Goal: Check status: Check status

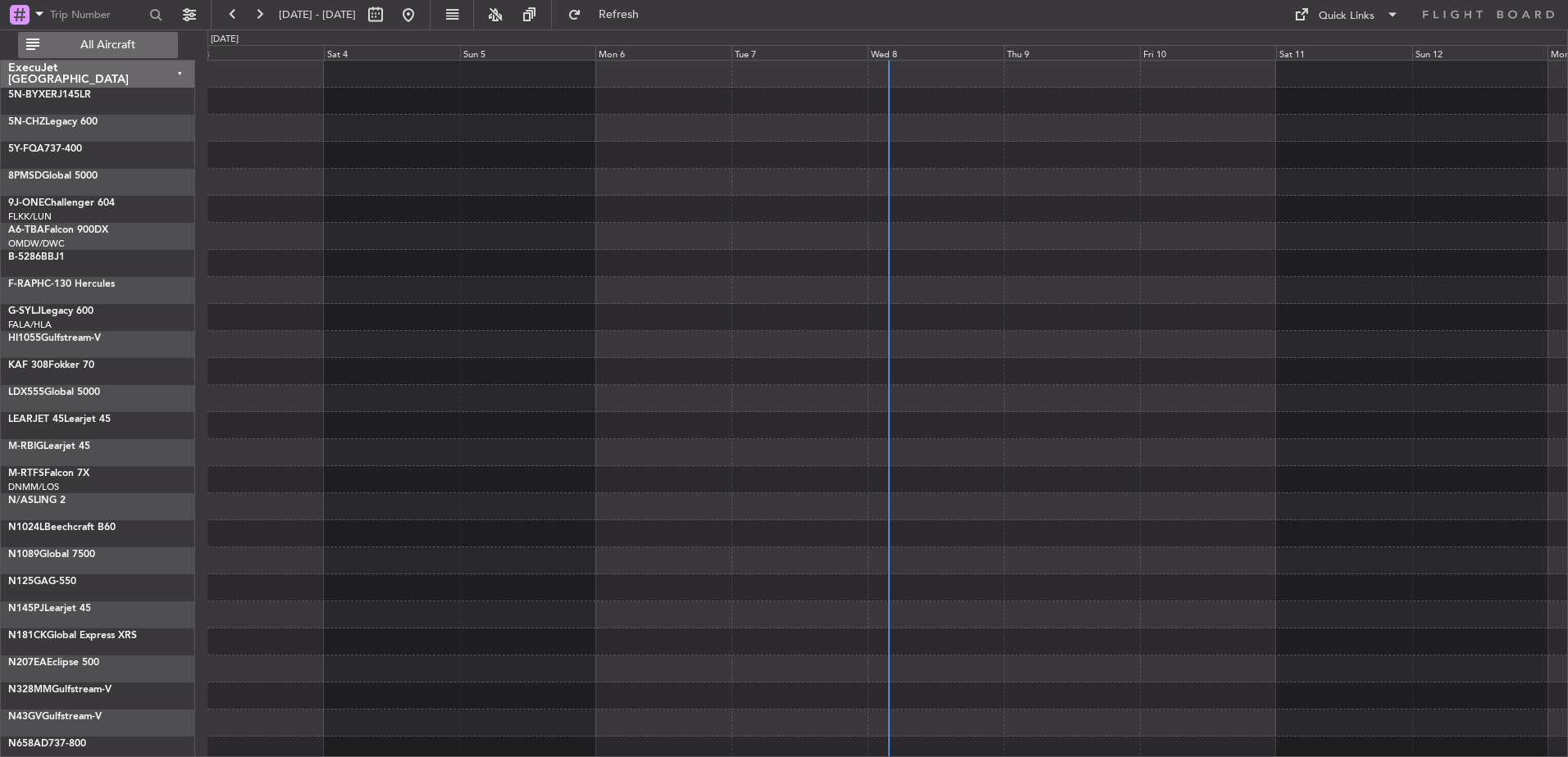
click at [108, 48] on span "All Aircraft" at bounding box center [108, 45] width 130 height 12
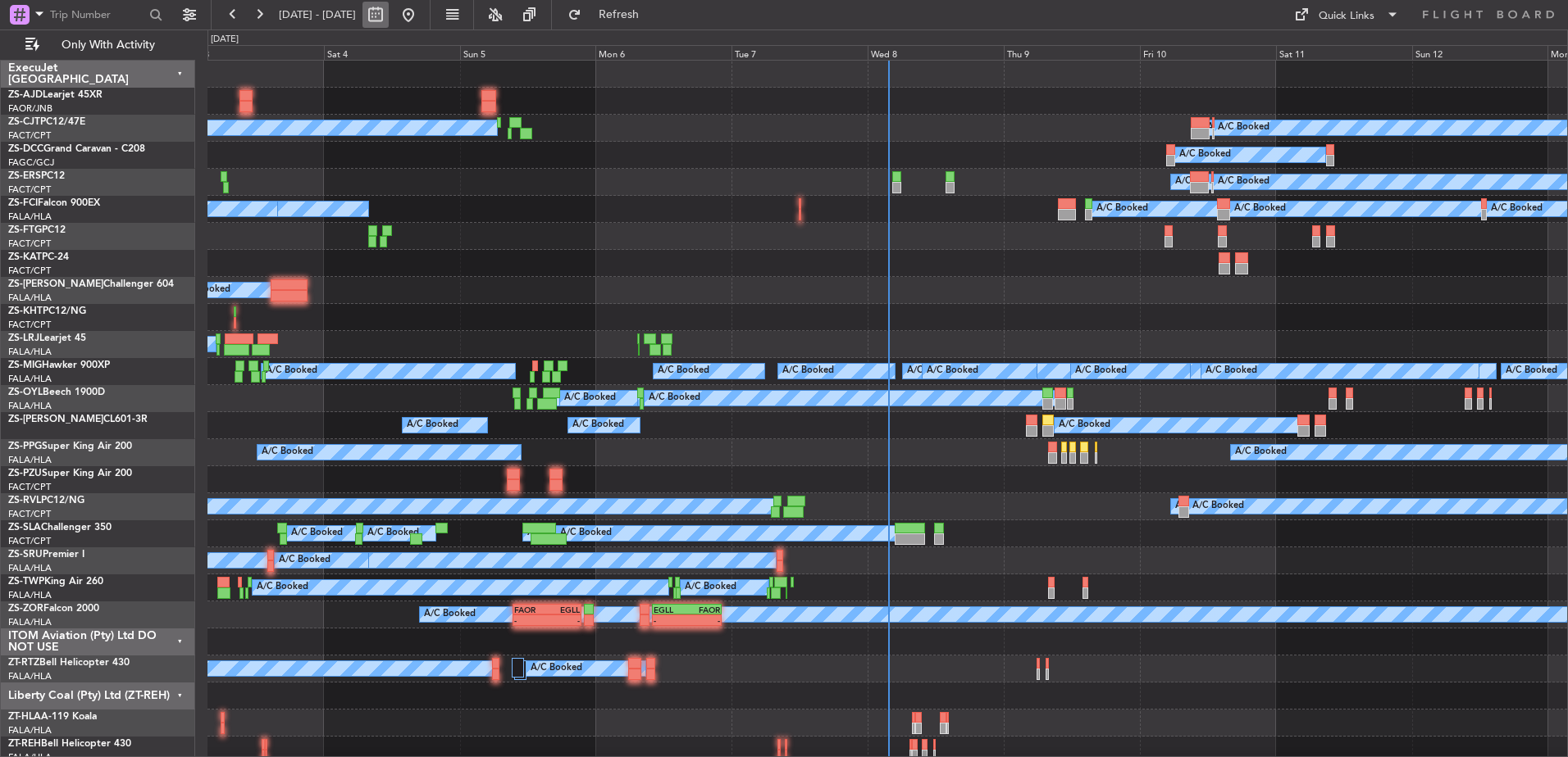
click at [388, 15] on button at bounding box center [375, 15] width 26 height 26
select select "10"
select select "2025"
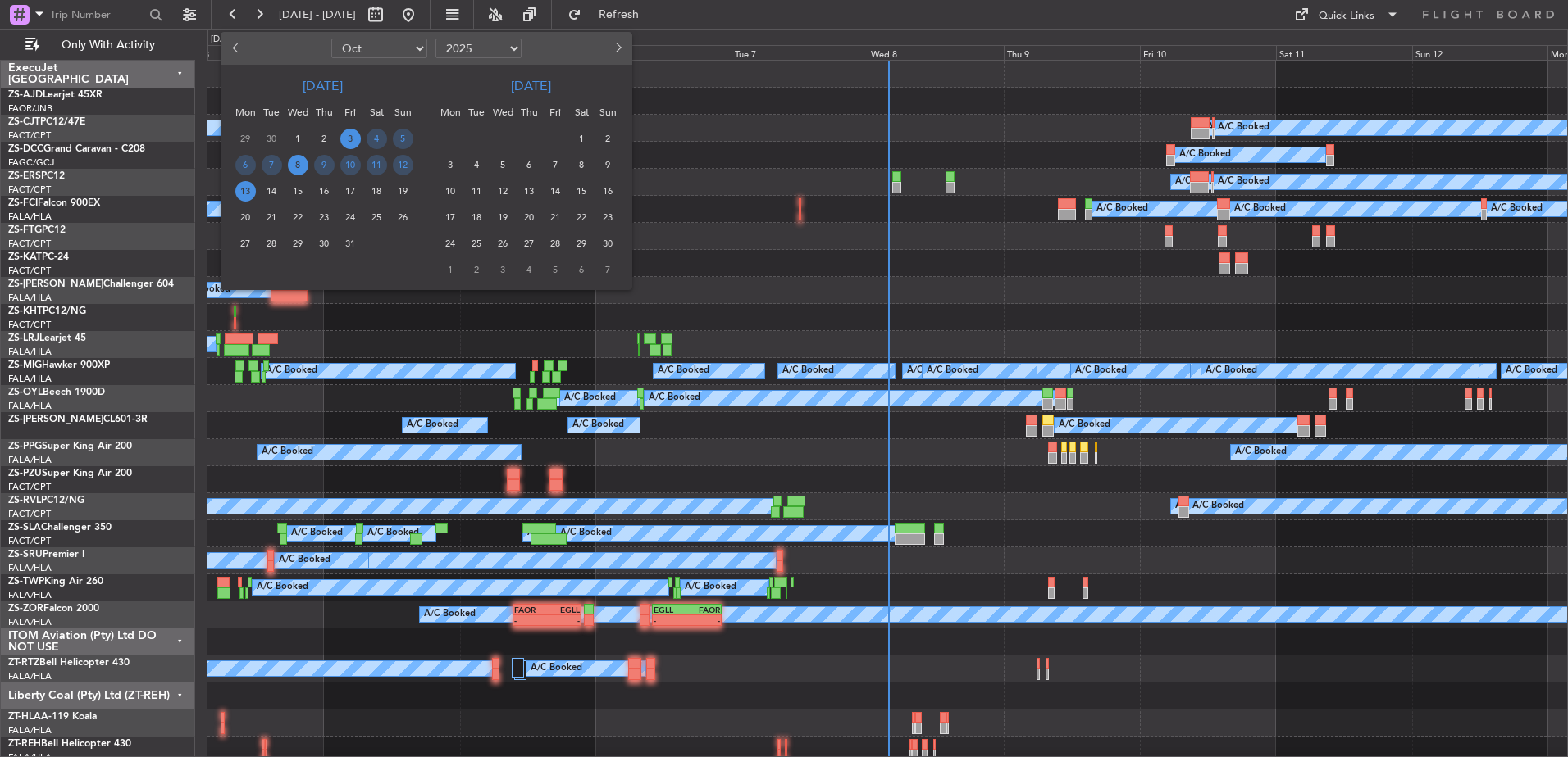
click at [299, 166] on span "8" at bounding box center [298, 164] width 20 height 20
click at [301, 166] on span "8" at bounding box center [298, 164] width 20 height 20
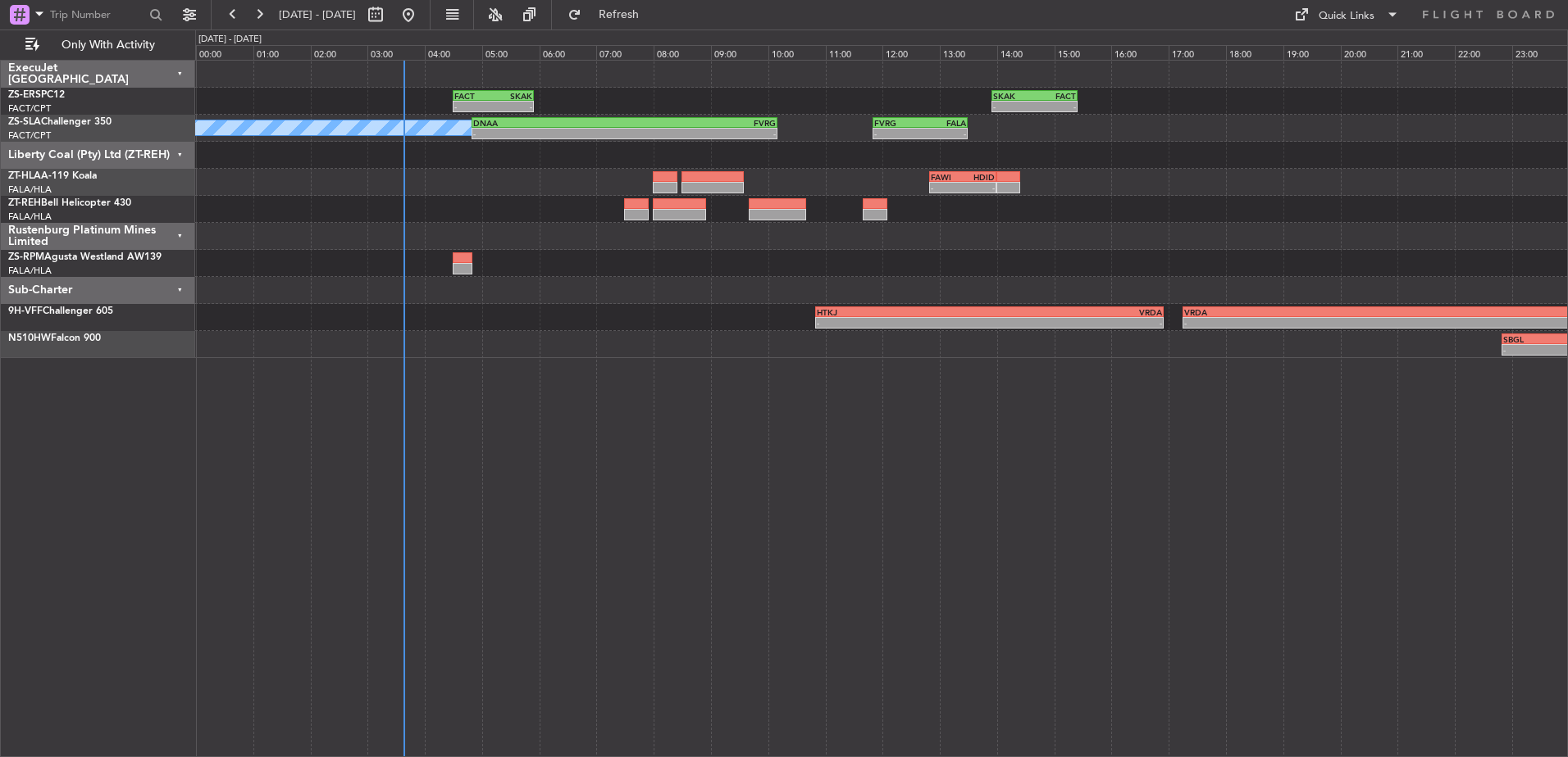
click at [182, 287] on div "Sub-Charter" at bounding box center [98, 291] width 195 height 27
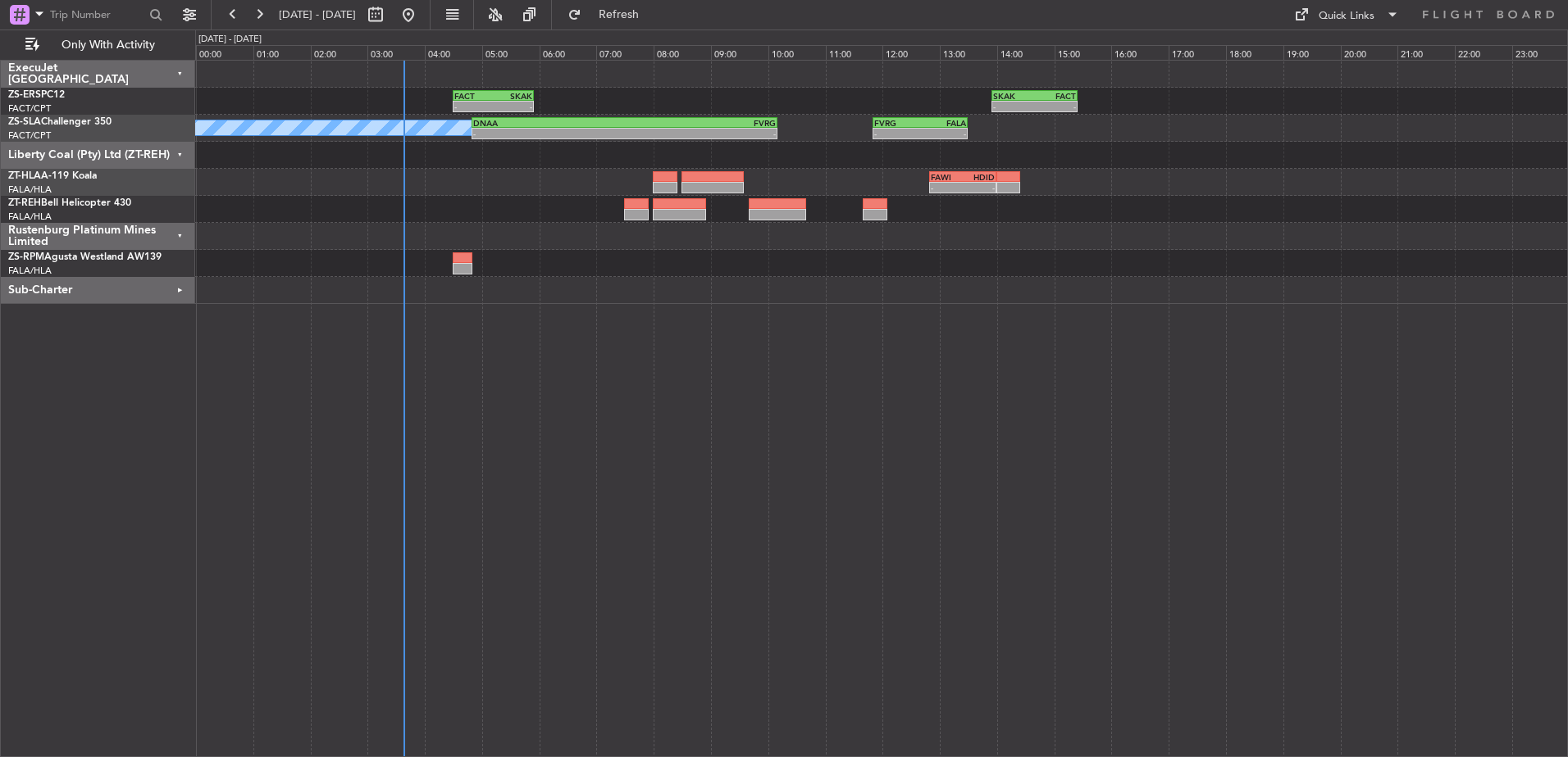
click at [179, 233] on div "Rustenburg Platinum Mines Limited" at bounding box center [98, 236] width 195 height 27
click at [181, 151] on div "Liberty Coal (Pty) Ltd (ZT-REH)" at bounding box center [98, 156] width 195 height 27
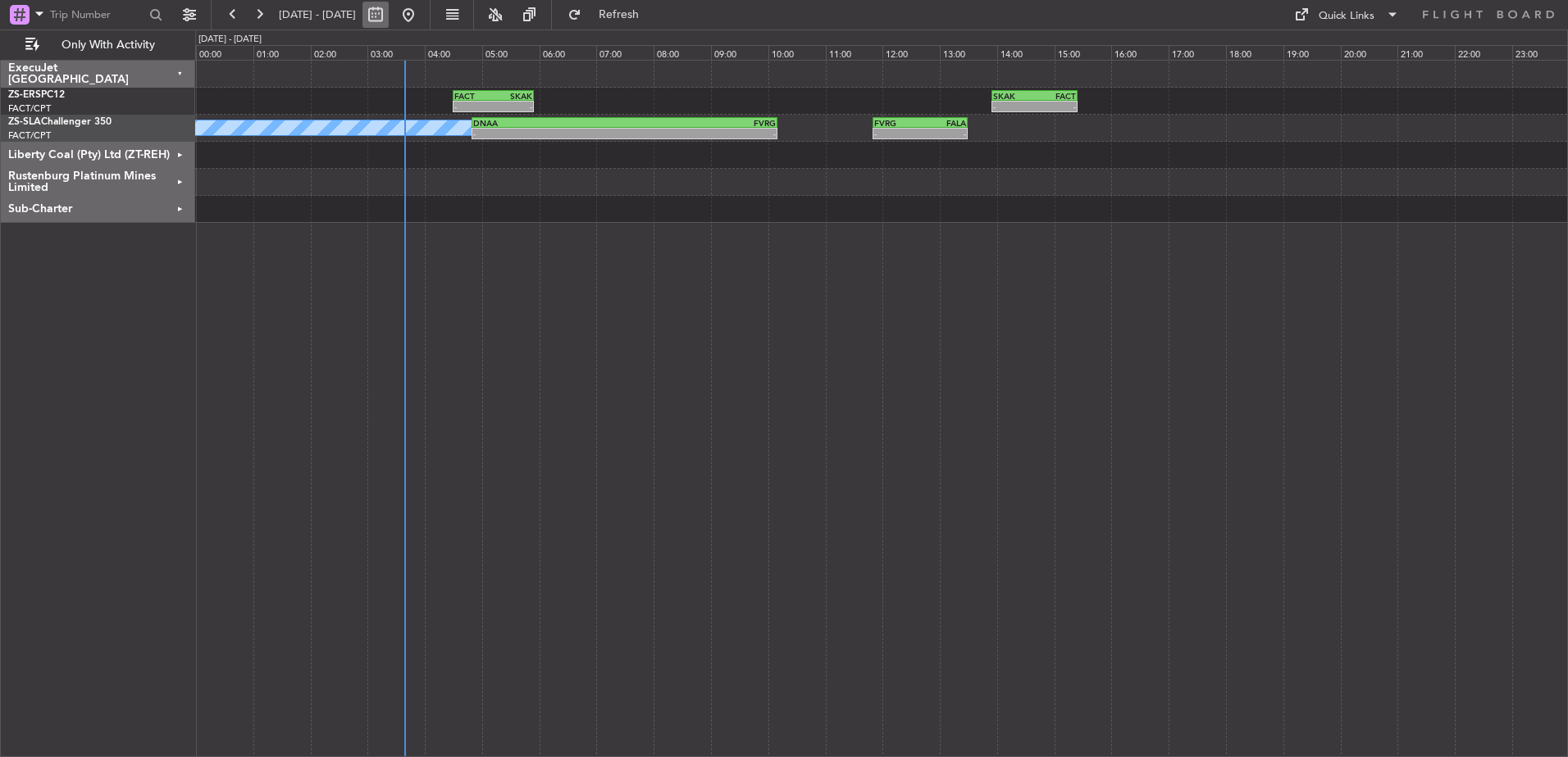
click at [388, 13] on button at bounding box center [375, 15] width 26 height 26
select select "10"
select select "2025"
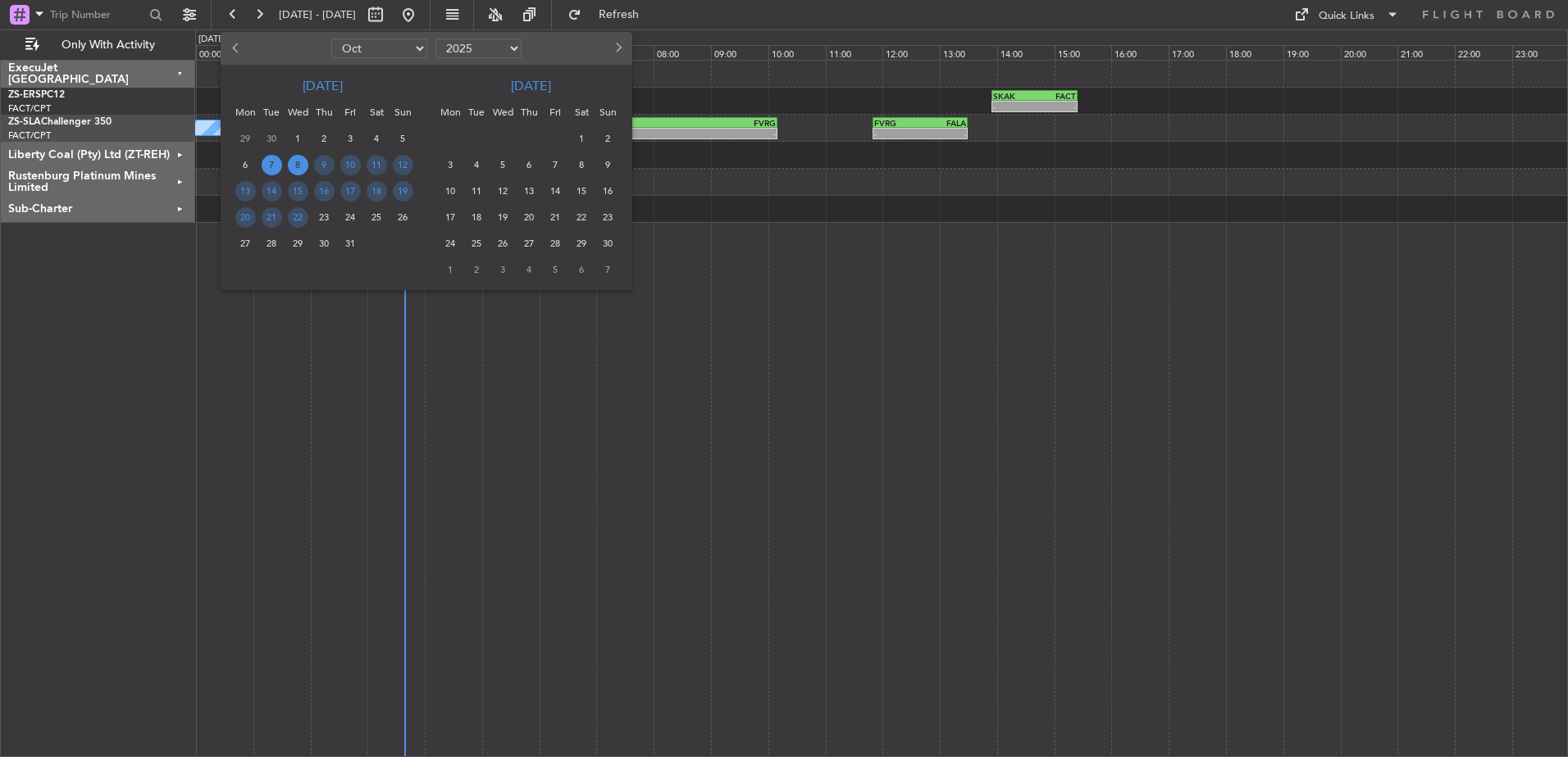
click at [273, 163] on span "7" at bounding box center [272, 164] width 20 height 20
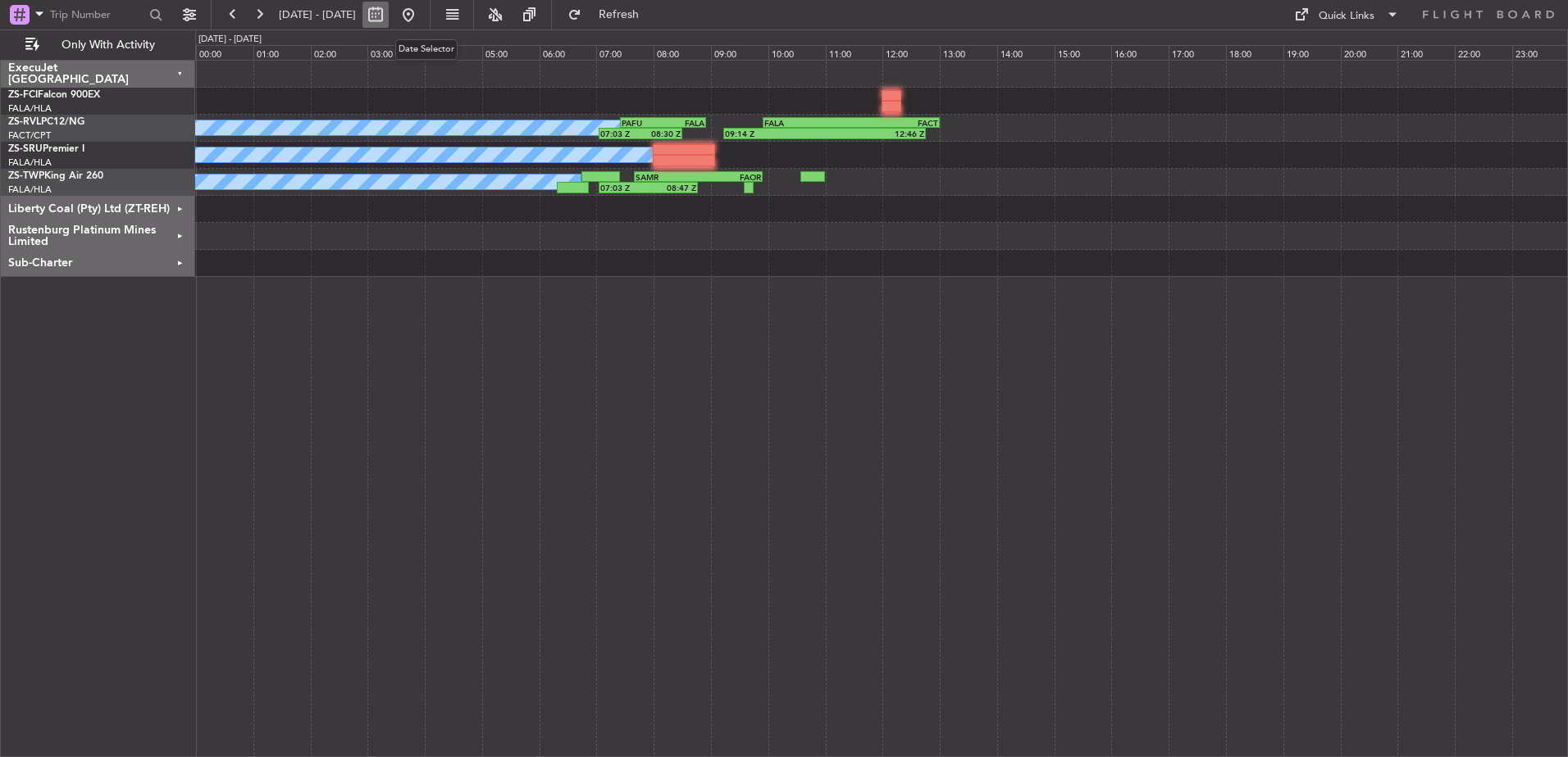
click at [388, 16] on button at bounding box center [375, 15] width 26 height 26
select select "10"
select select "2025"
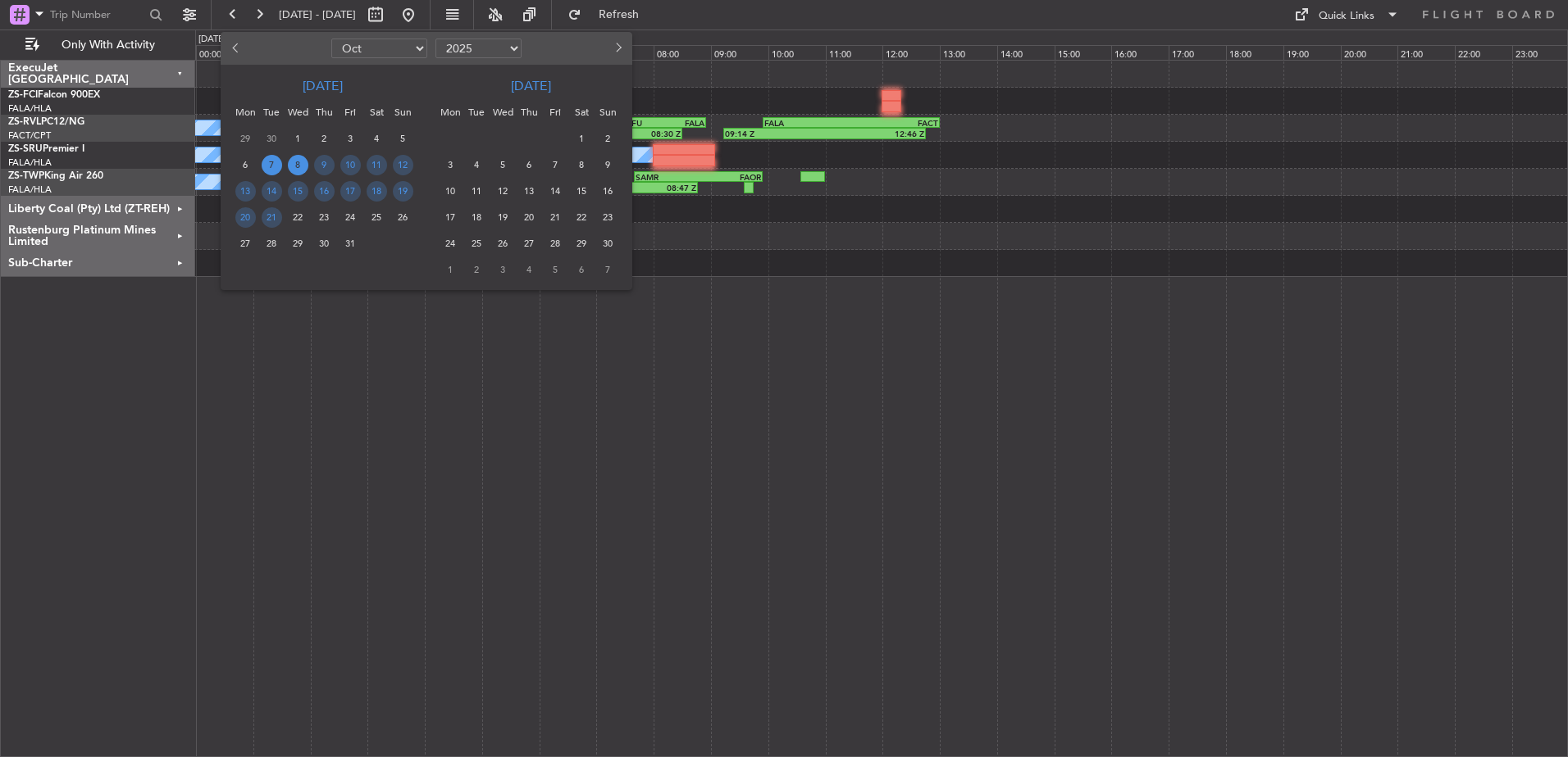
click at [302, 160] on span "8" at bounding box center [298, 164] width 20 height 20
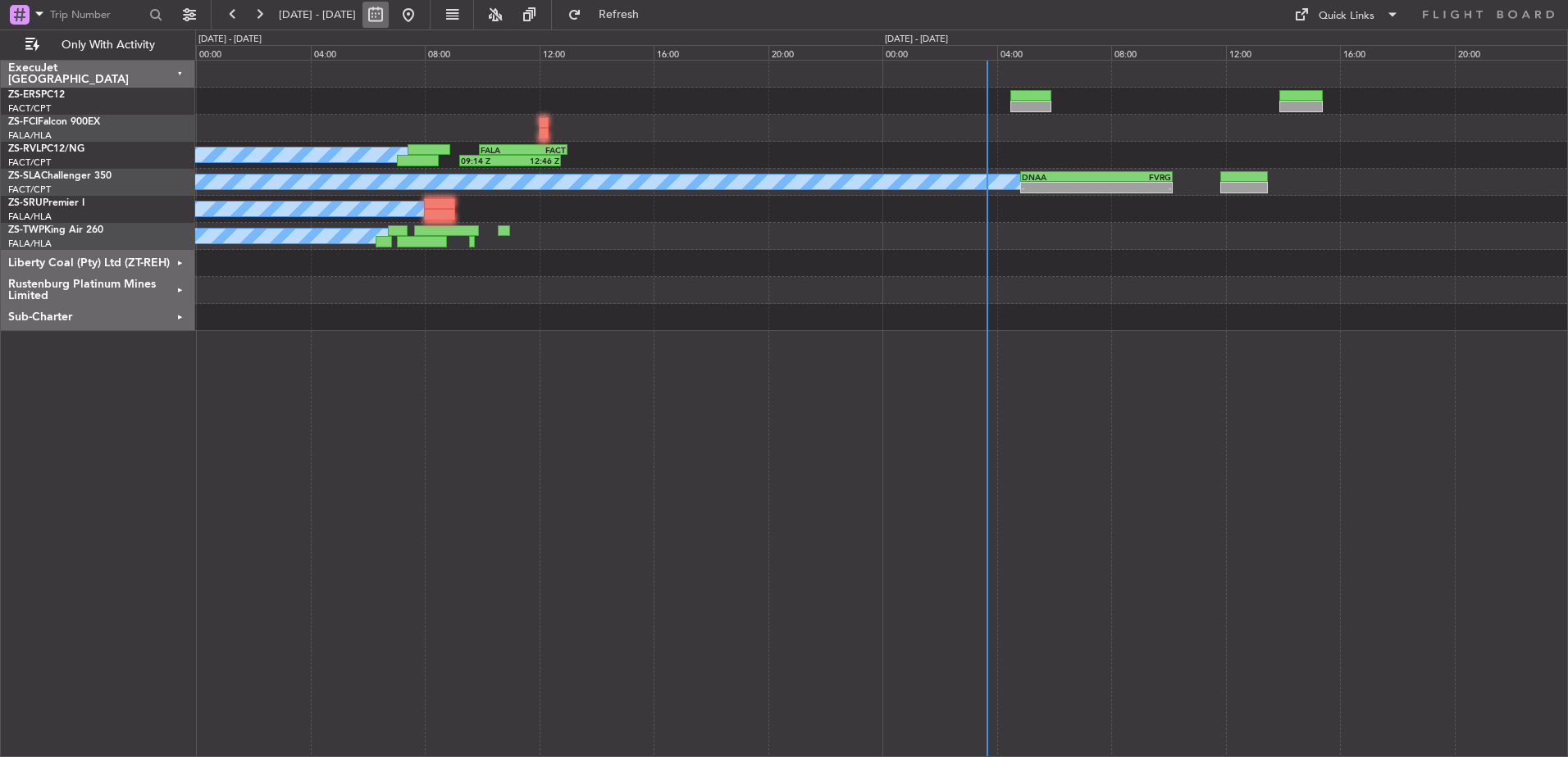
click at [388, 15] on button at bounding box center [375, 15] width 26 height 26
select select "10"
select select "2025"
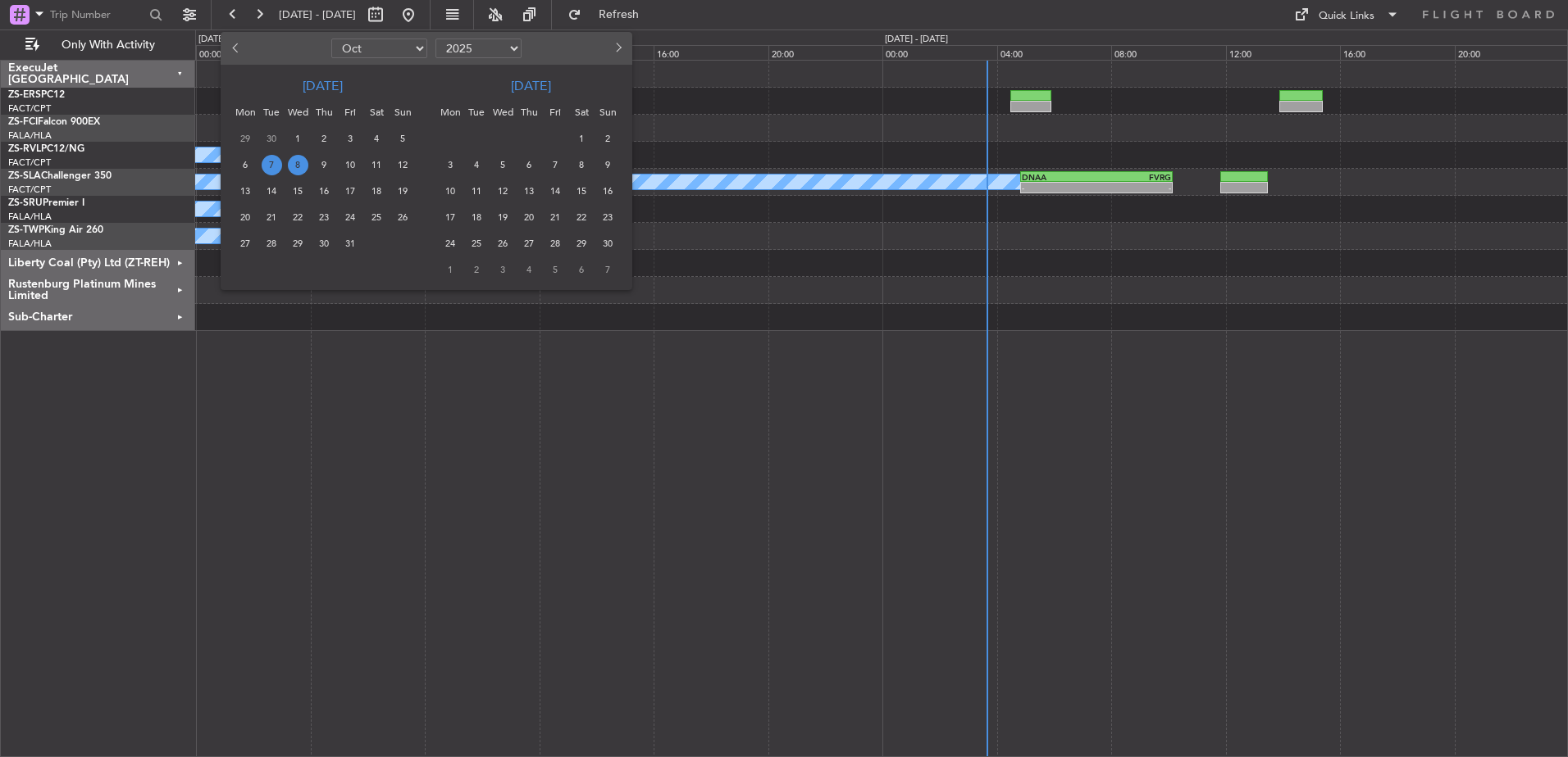
click at [299, 165] on span "8" at bounding box center [298, 164] width 20 height 20
click at [299, 162] on span "8" at bounding box center [298, 164] width 20 height 20
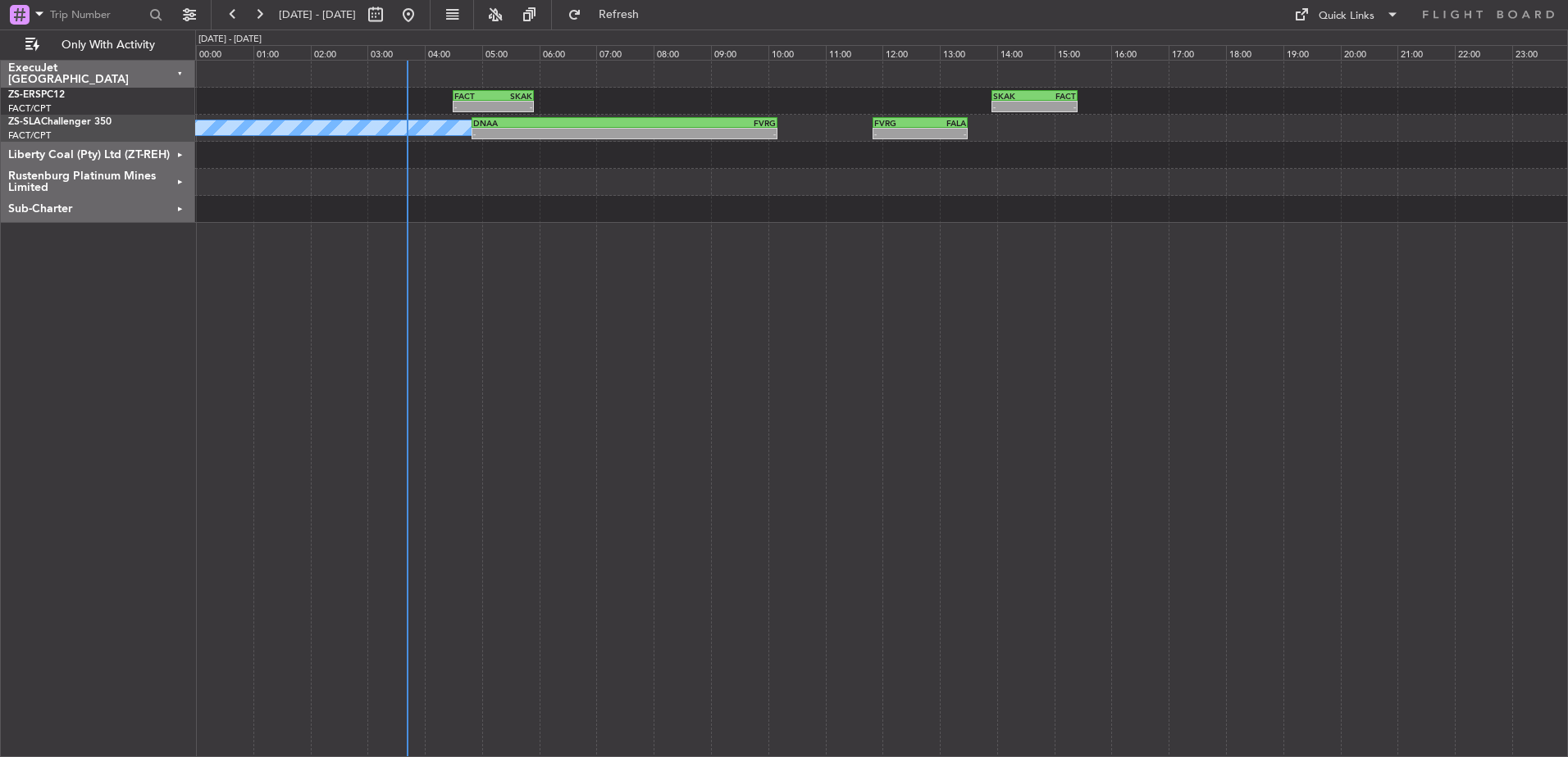
click at [179, 183] on div "Rustenburg Platinum Mines Limited" at bounding box center [98, 183] width 195 height 27
click at [178, 183] on div "Rustenburg Platinum Mines Limited" at bounding box center [98, 183] width 195 height 27
click at [176, 205] on div "Sub-Charter" at bounding box center [98, 209] width 195 height 27
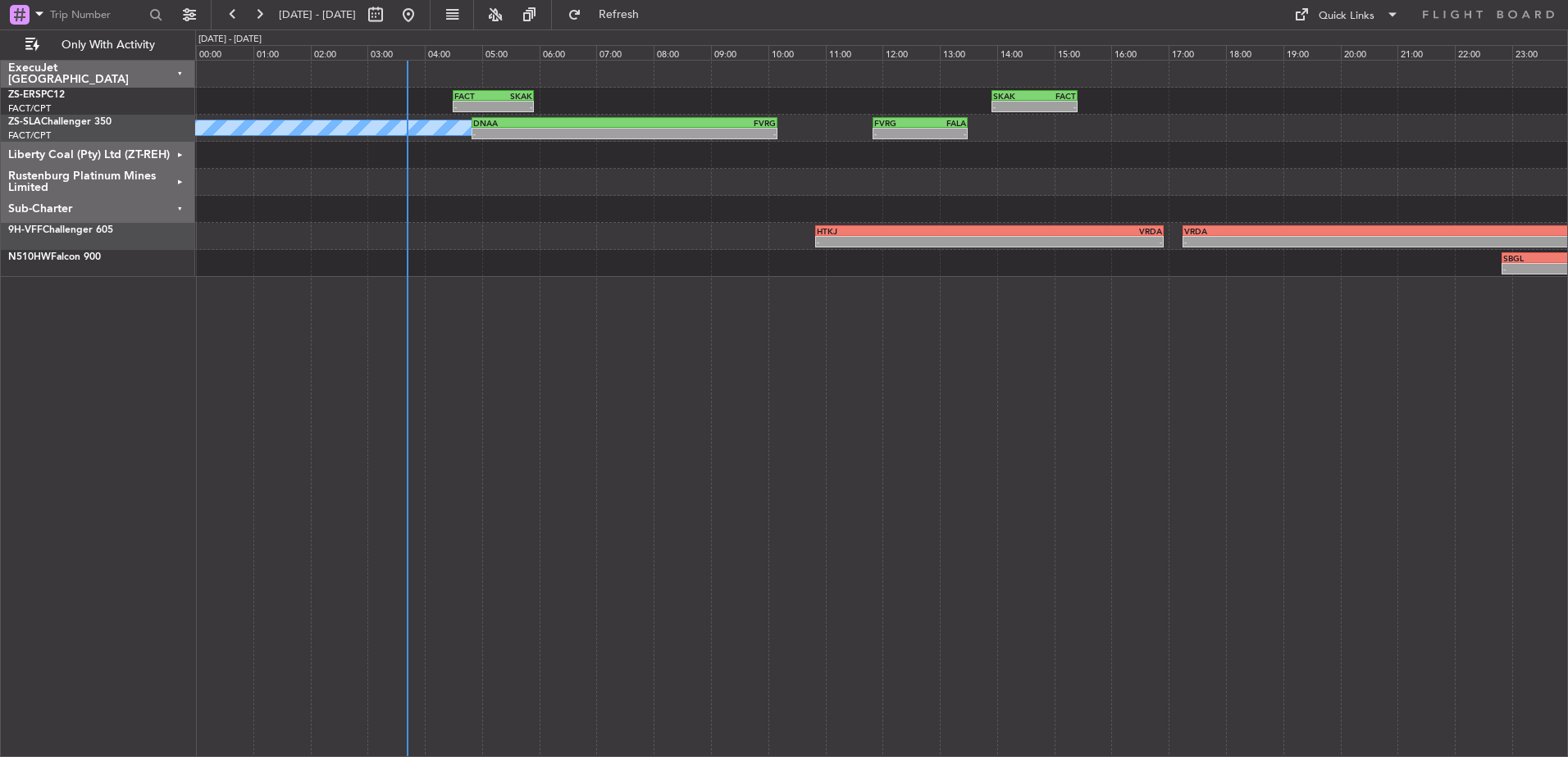
click at [176, 206] on div "Sub-Charter" at bounding box center [98, 209] width 195 height 27
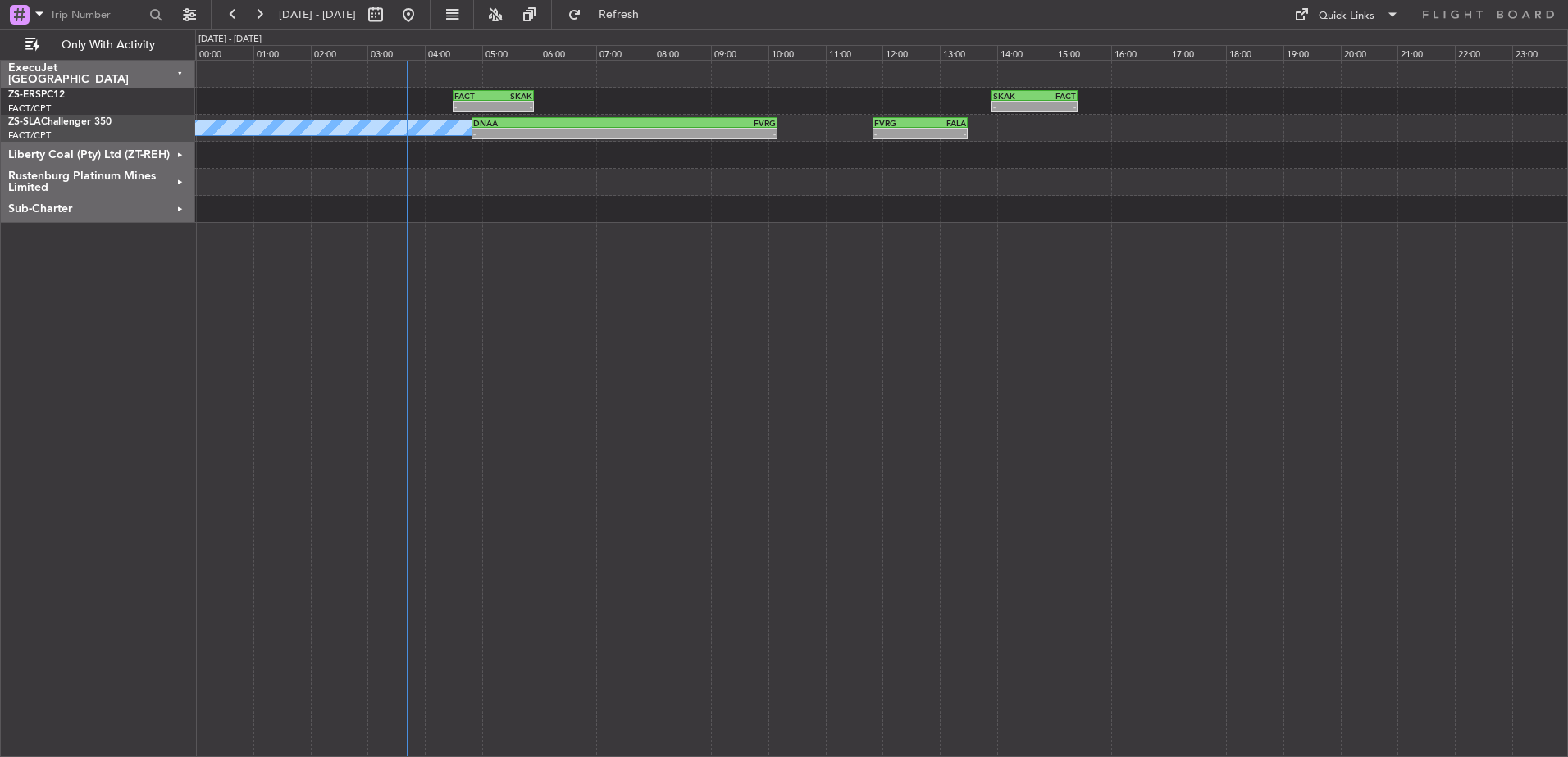
click at [177, 155] on div "Liberty Coal (Pty) Ltd (ZT-REH)" at bounding box center [98, 156] width 195 height 27
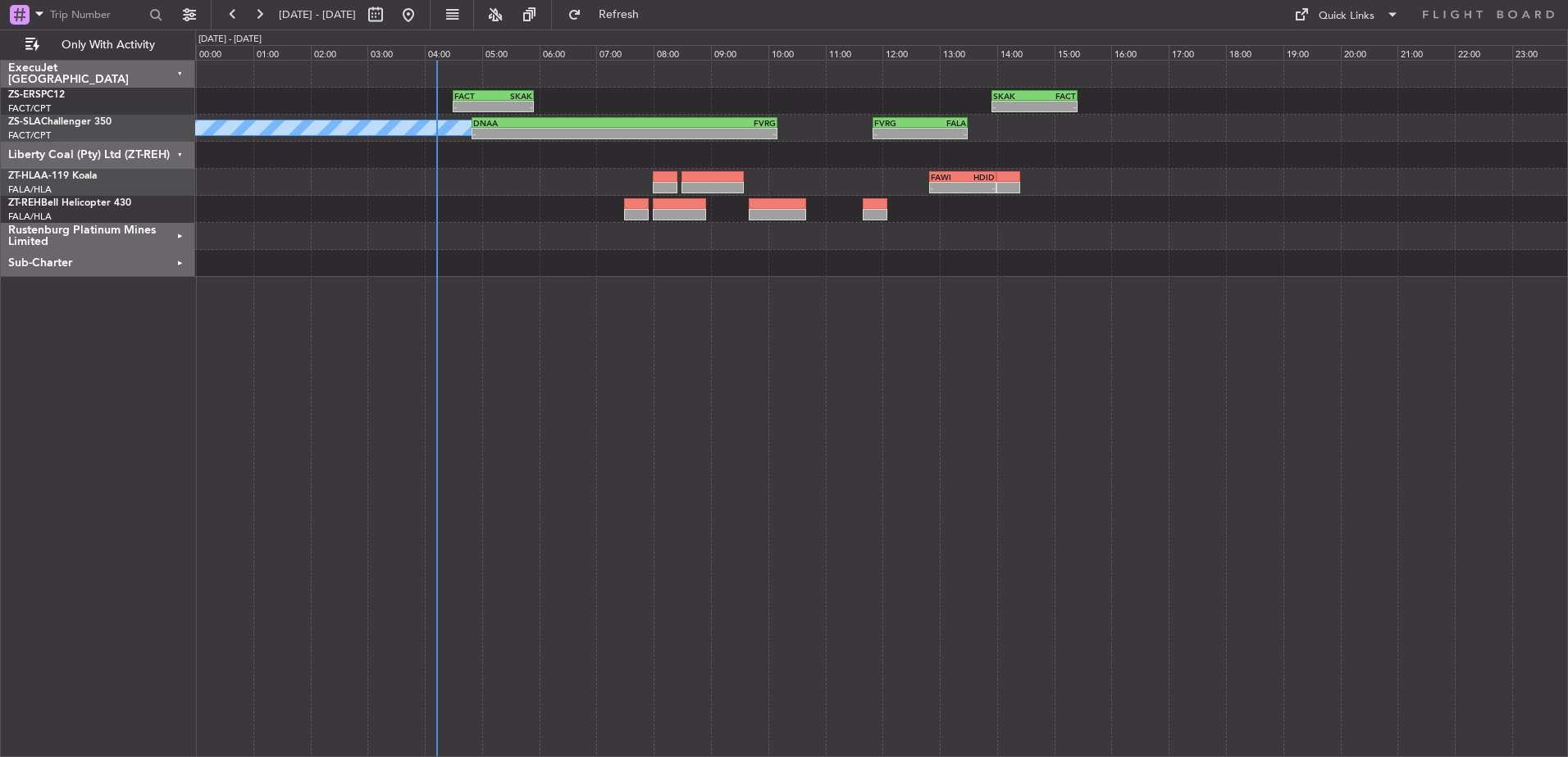
click at [180, 150] on div "Liberty Coal (Pty) Ltd (ZT-REH)" at bounding box center [98, 156] width 195 height 27
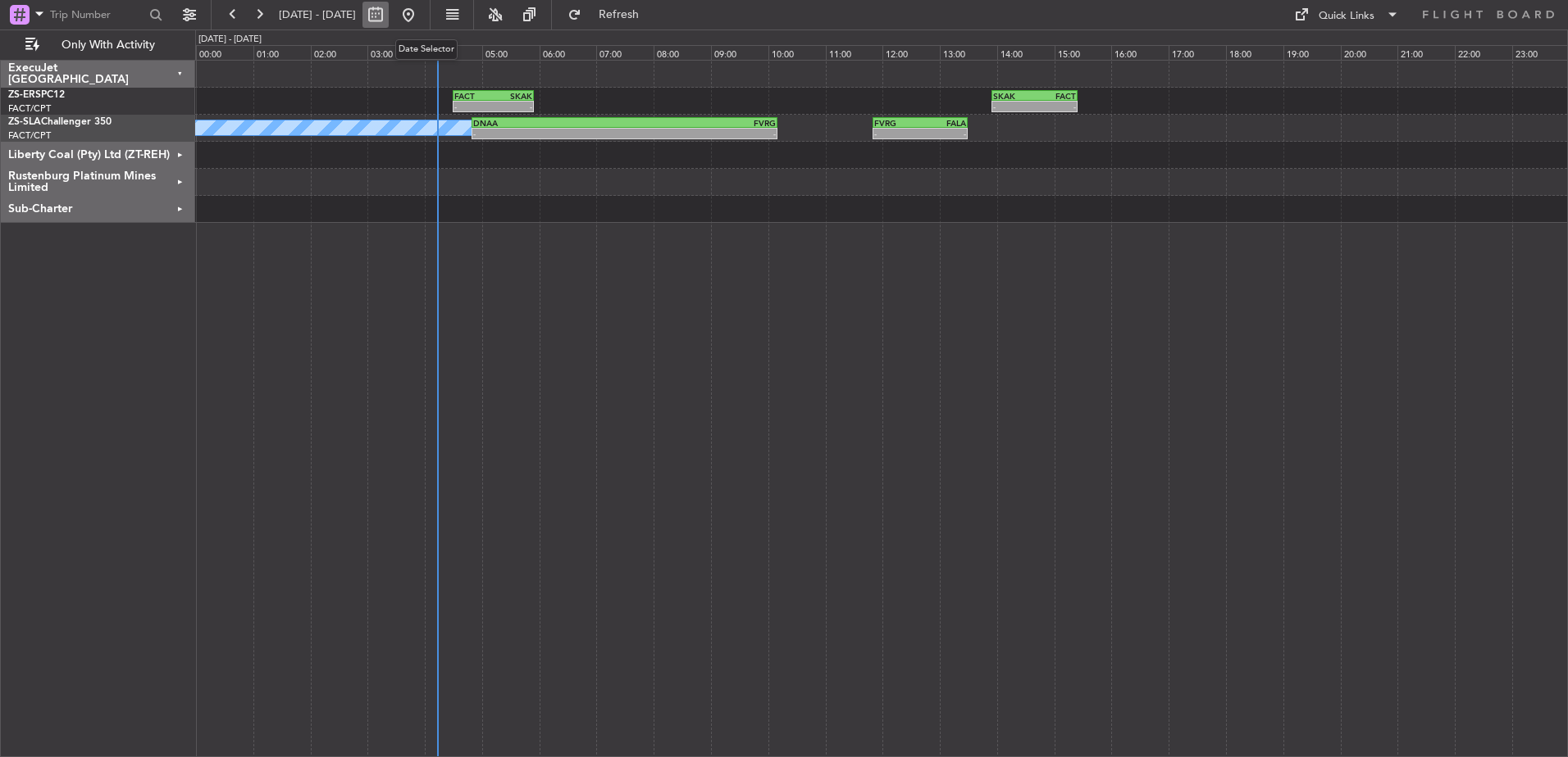
click at [388, 14] on button at bounding box center [375, 15] width 26 height 26
select select "10"
select select "2025"
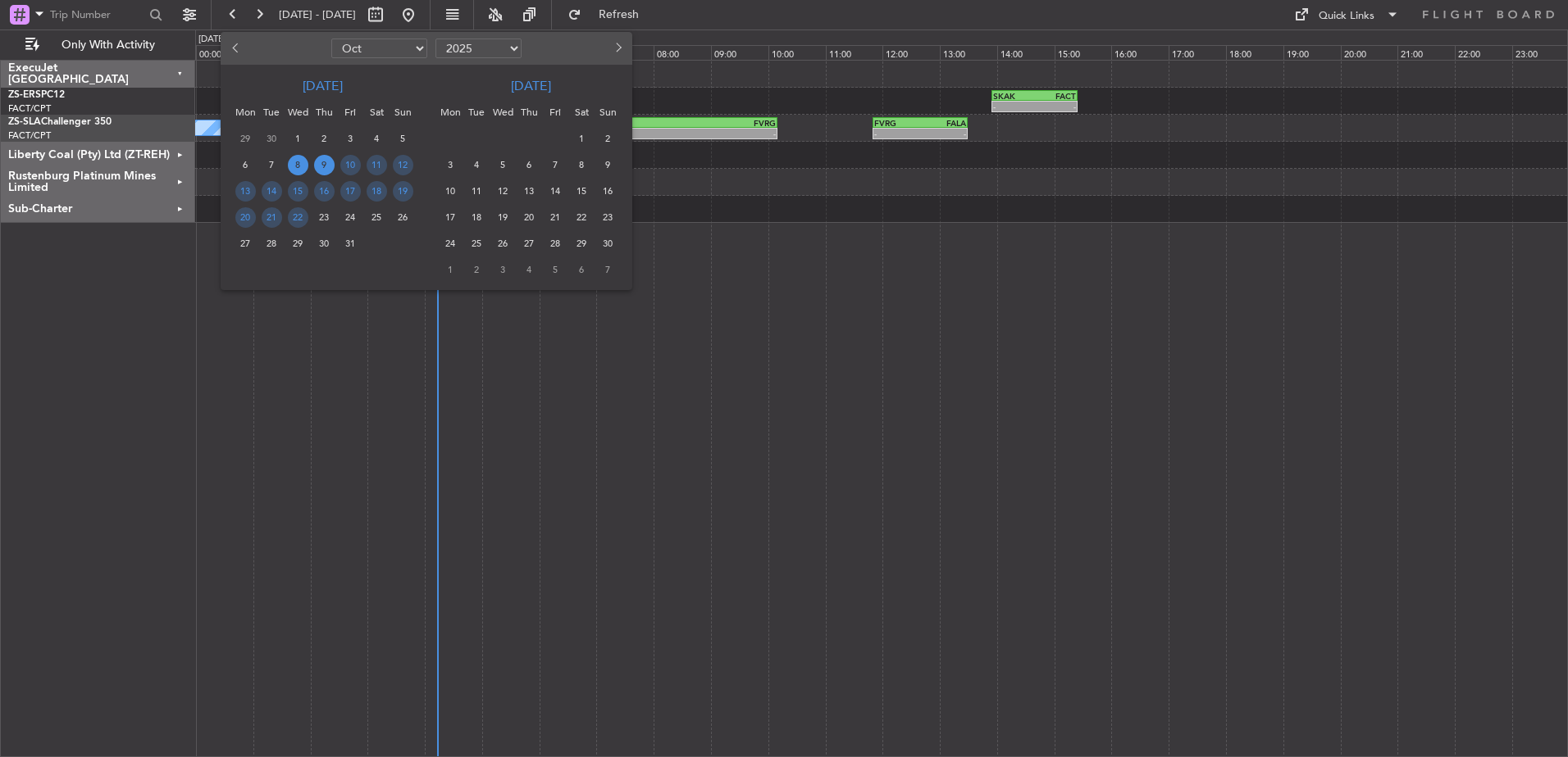
click at [322, 169] on span "9" at bounding box center [324, 164] width 20 height 20
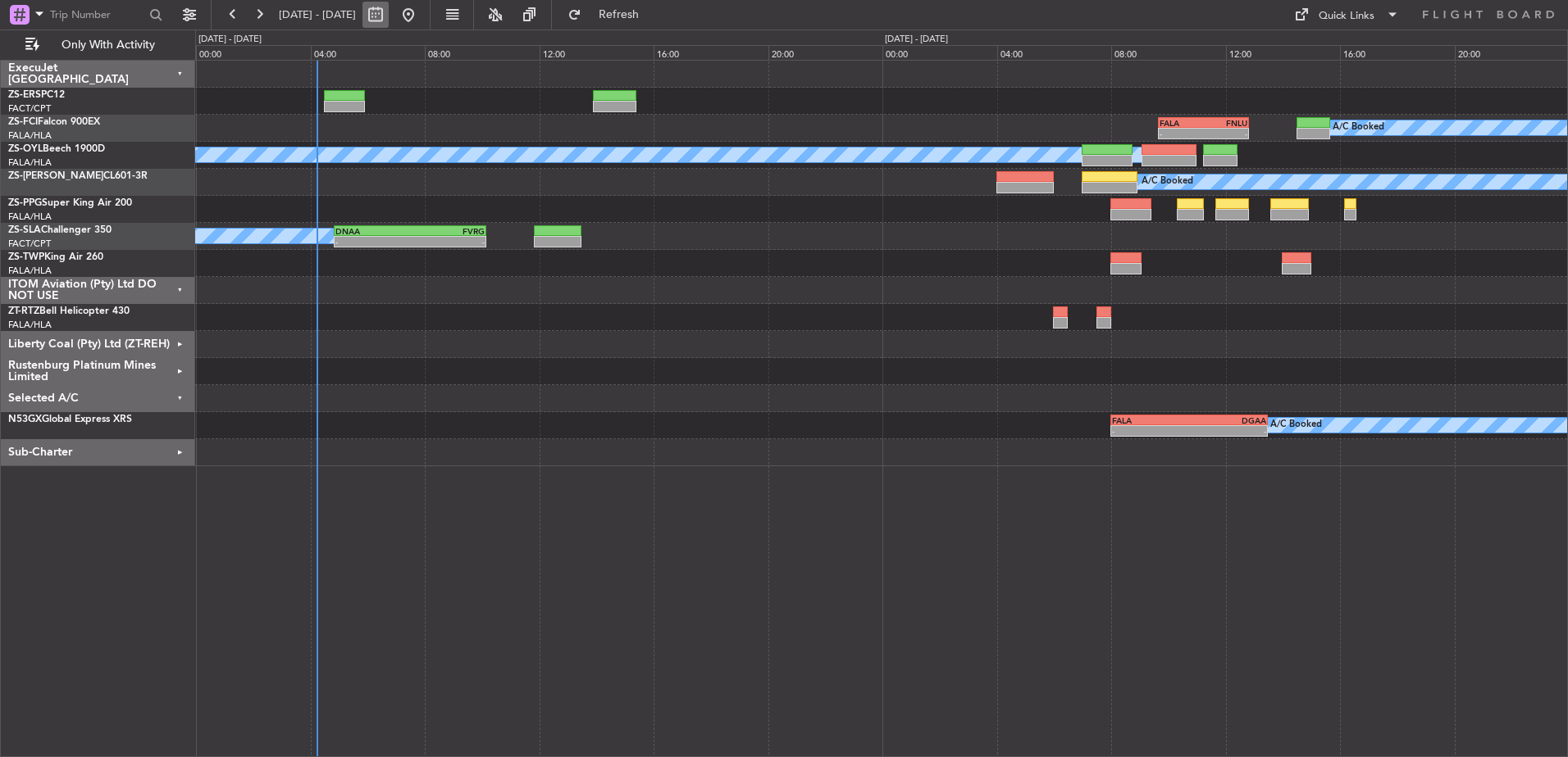
click at [388, 14] on button at bounding box center [375, 15] width 26 height 26
select select "10"
select select "2025"
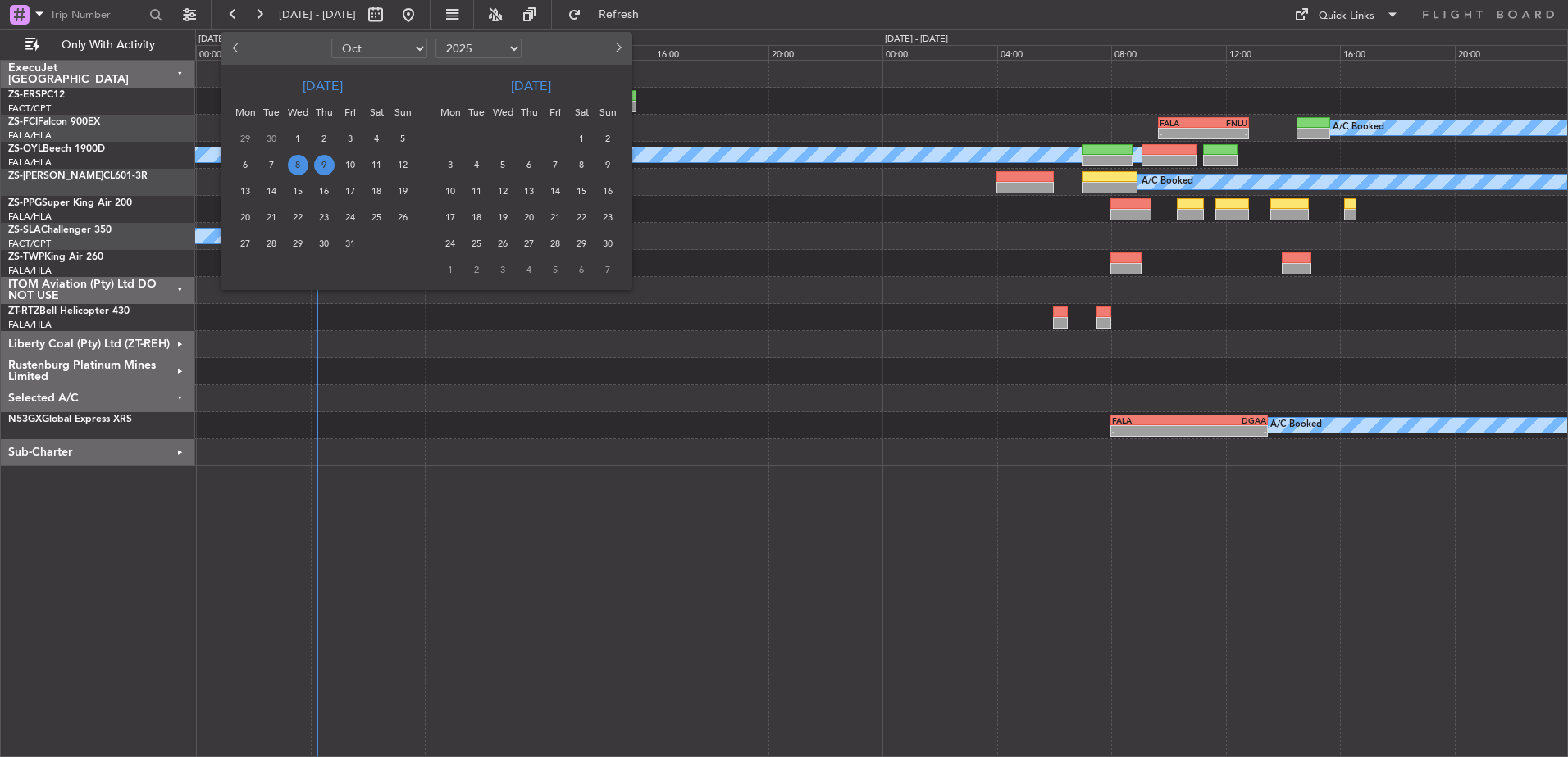
click at [326, 163] on span "9" at bounding box center [324, 164] width 20 height 20
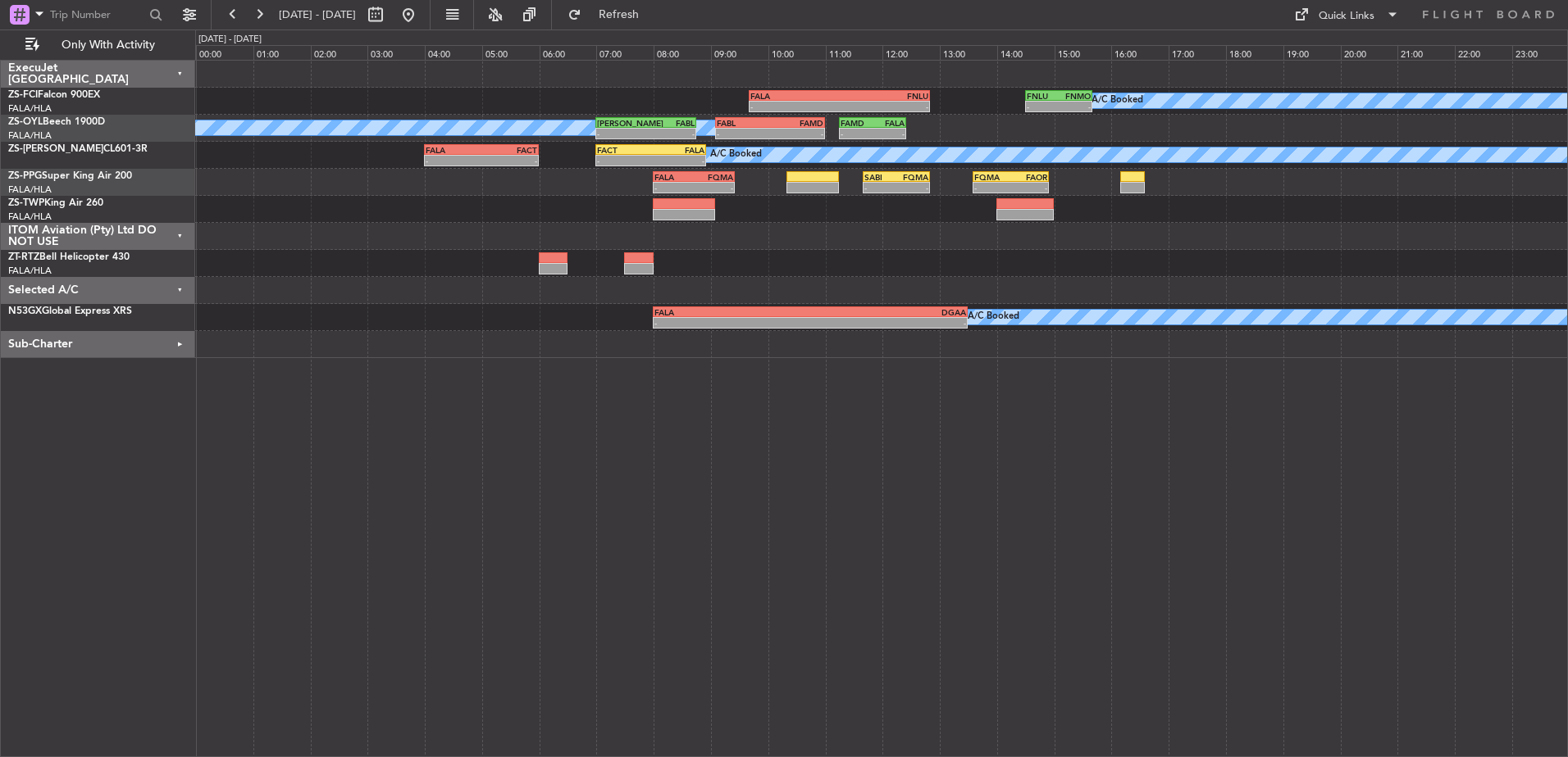
click at [182, 286] on div "Selected A/C" at bounding box center [98, 291] width 195 height 27
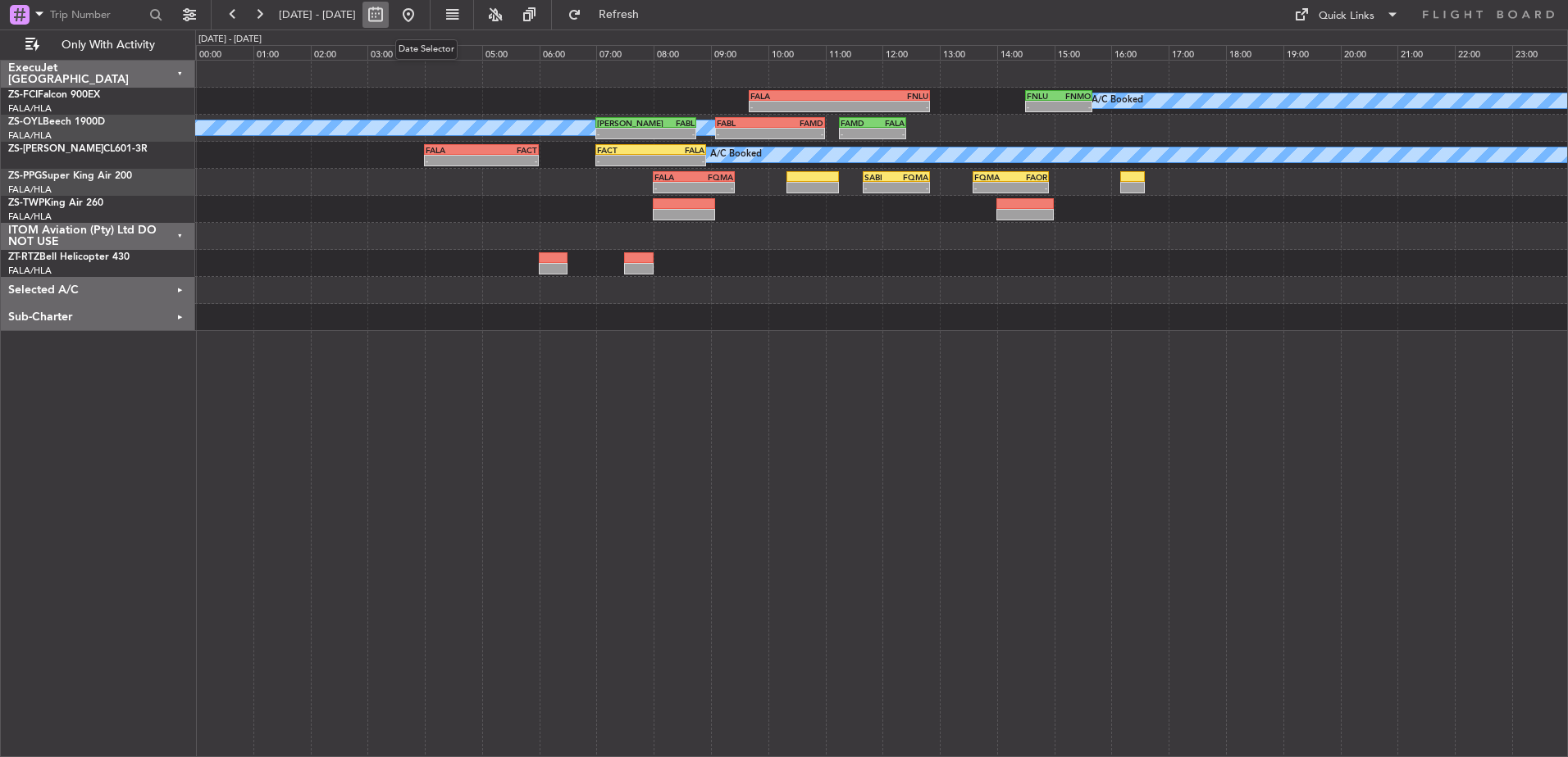
click at [388, 15] on button at bounding box center [375, 15] width 26 height 26
select select "10"
select select "2025"
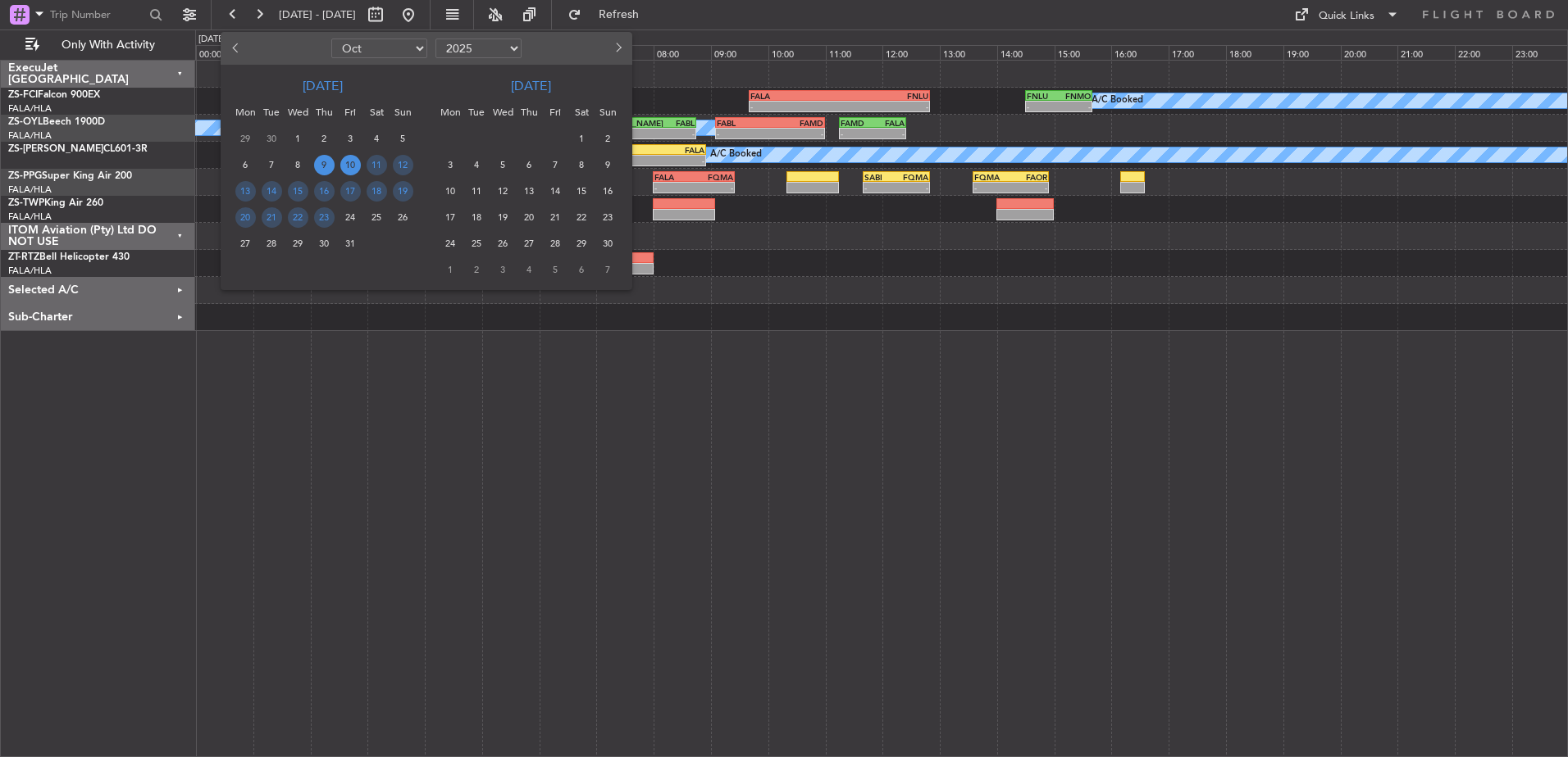
click at [352, 168] on span "10" at bounding box center [350, 164] width 20 height 20
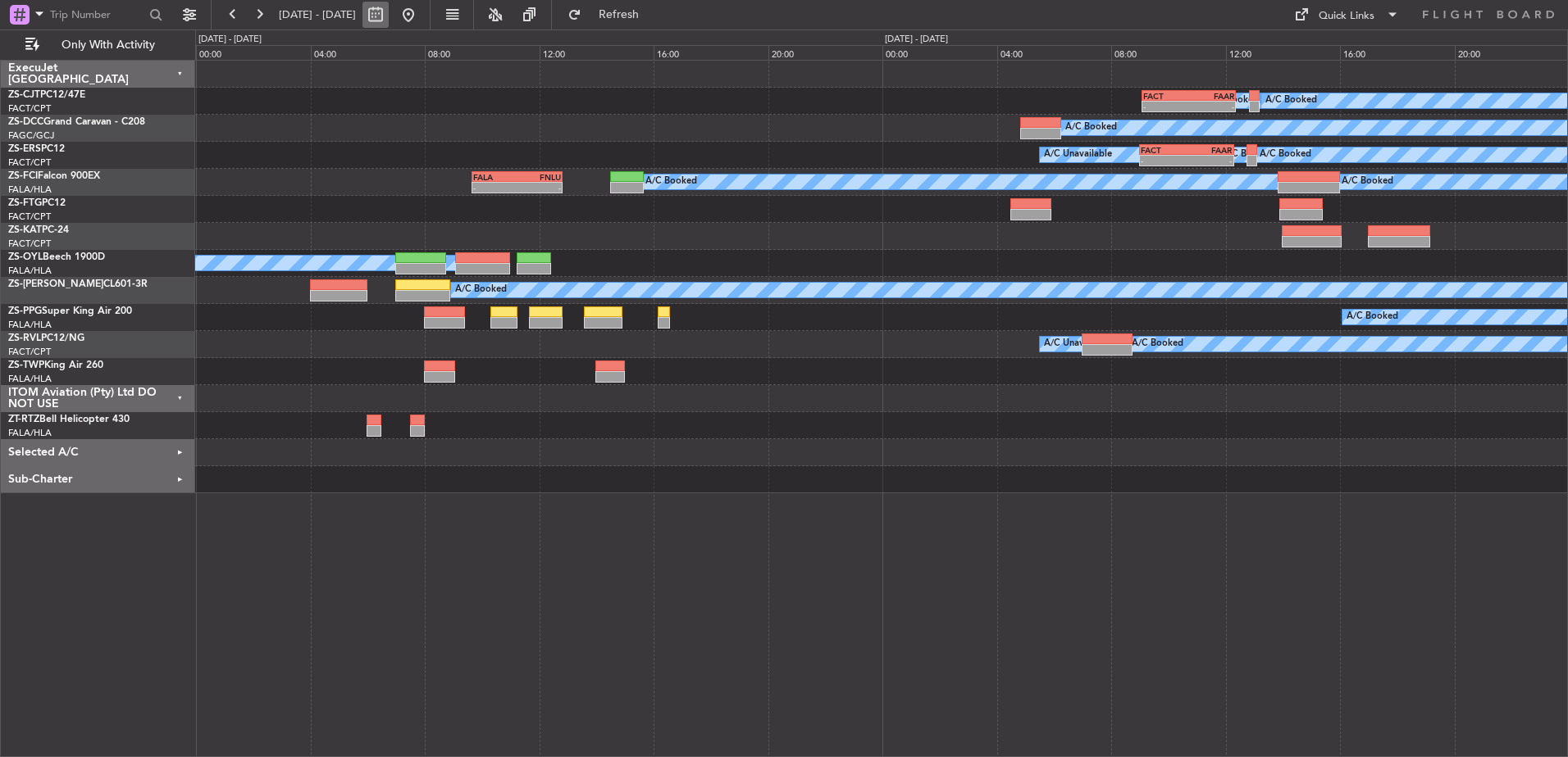
click at [388, 15] on button at bounding box center [375, 15] width 26 height 26
select select "10"
select select "2025"
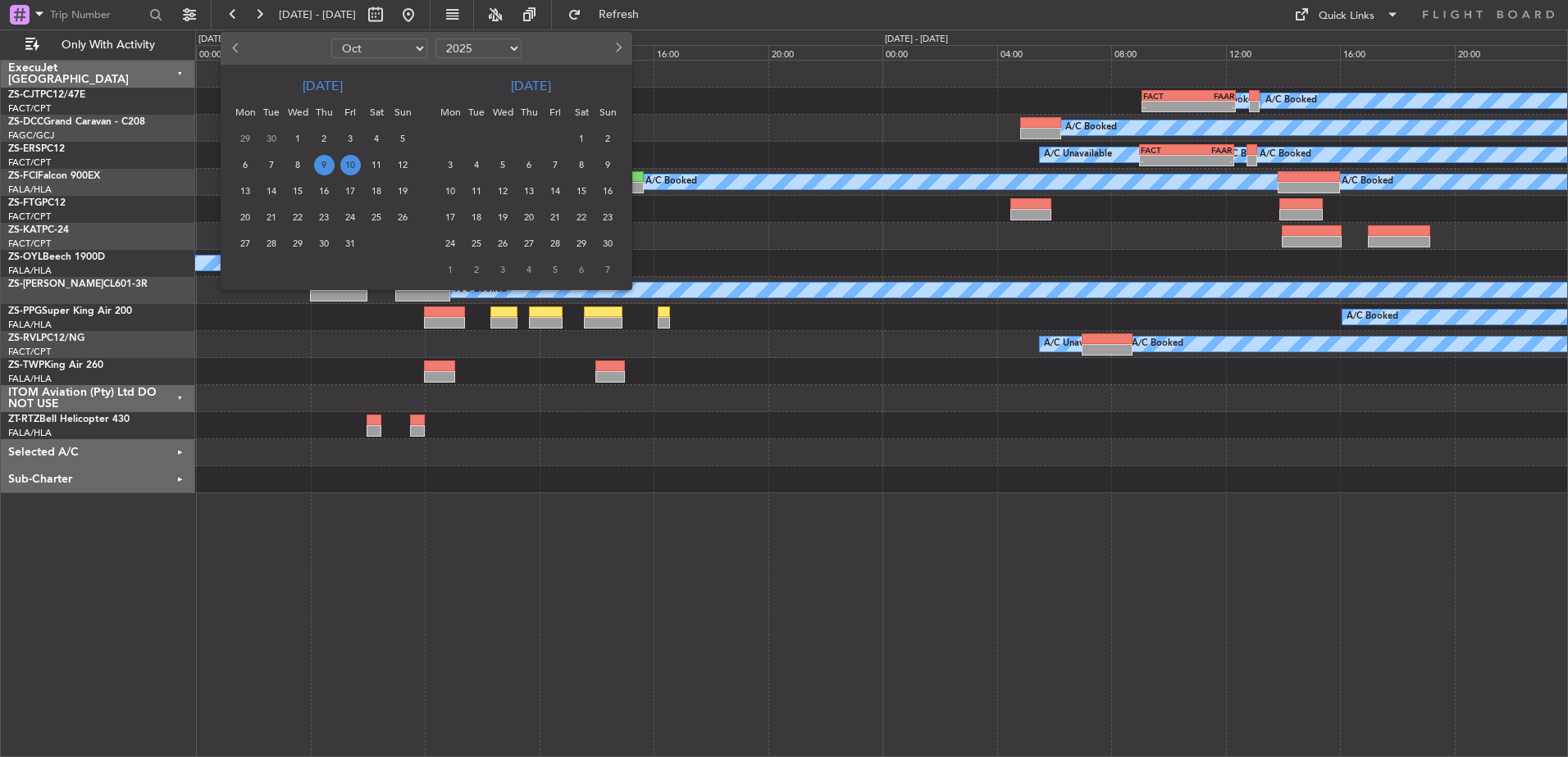
click at [355, 167] on span "10" at bounding box center [350, 164] width 20 height 20
click at [352, 166] on span "10" at bounding box center [350, 164] width 20 height 20
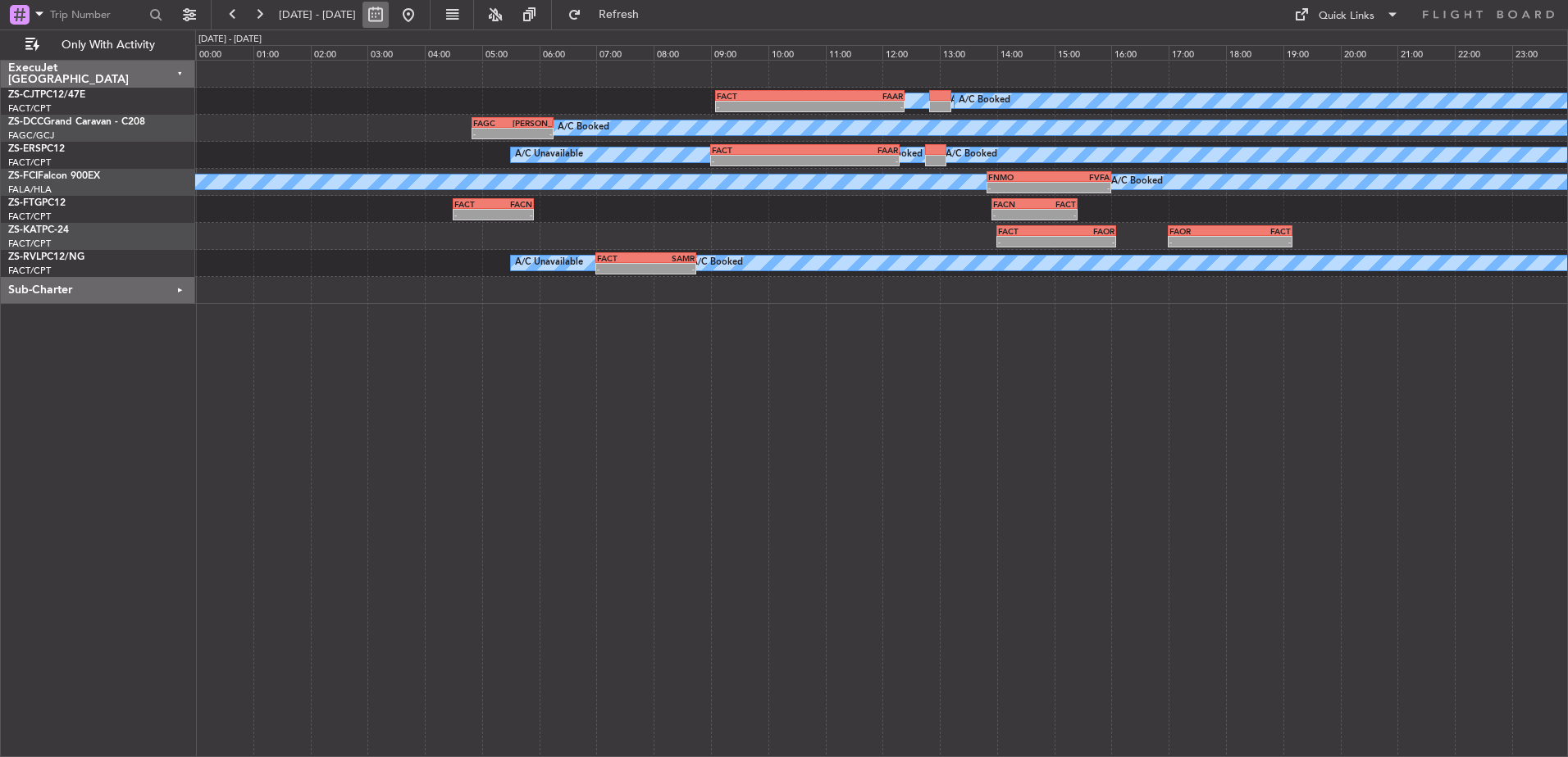
click at [388, 15] on button at bounding box center [375, 15] width 26 height 26
select select "10"
select select "2025"
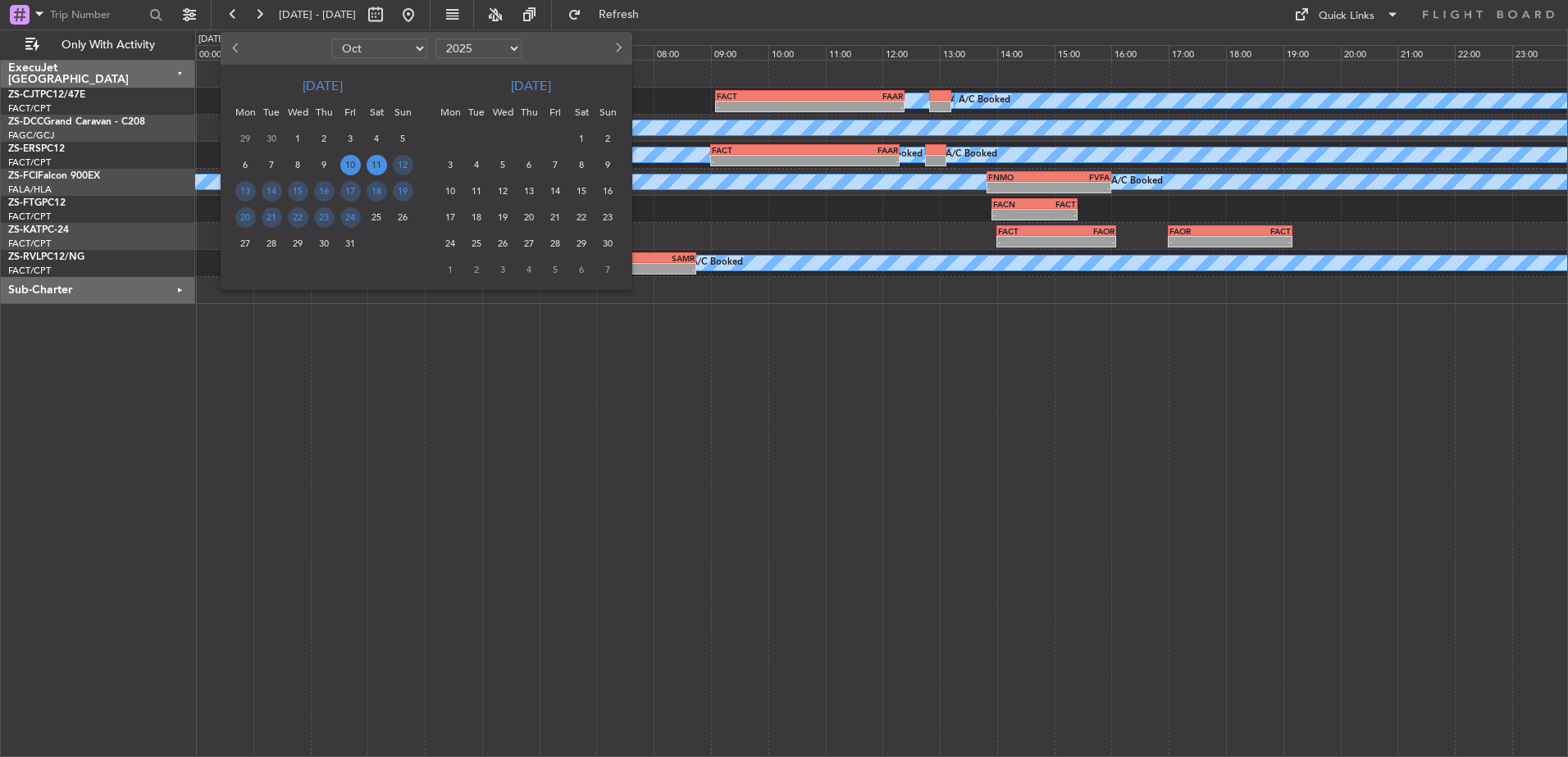
click at [378, 168] on span "11" at bounding box center [377, 164] width 20 height 20
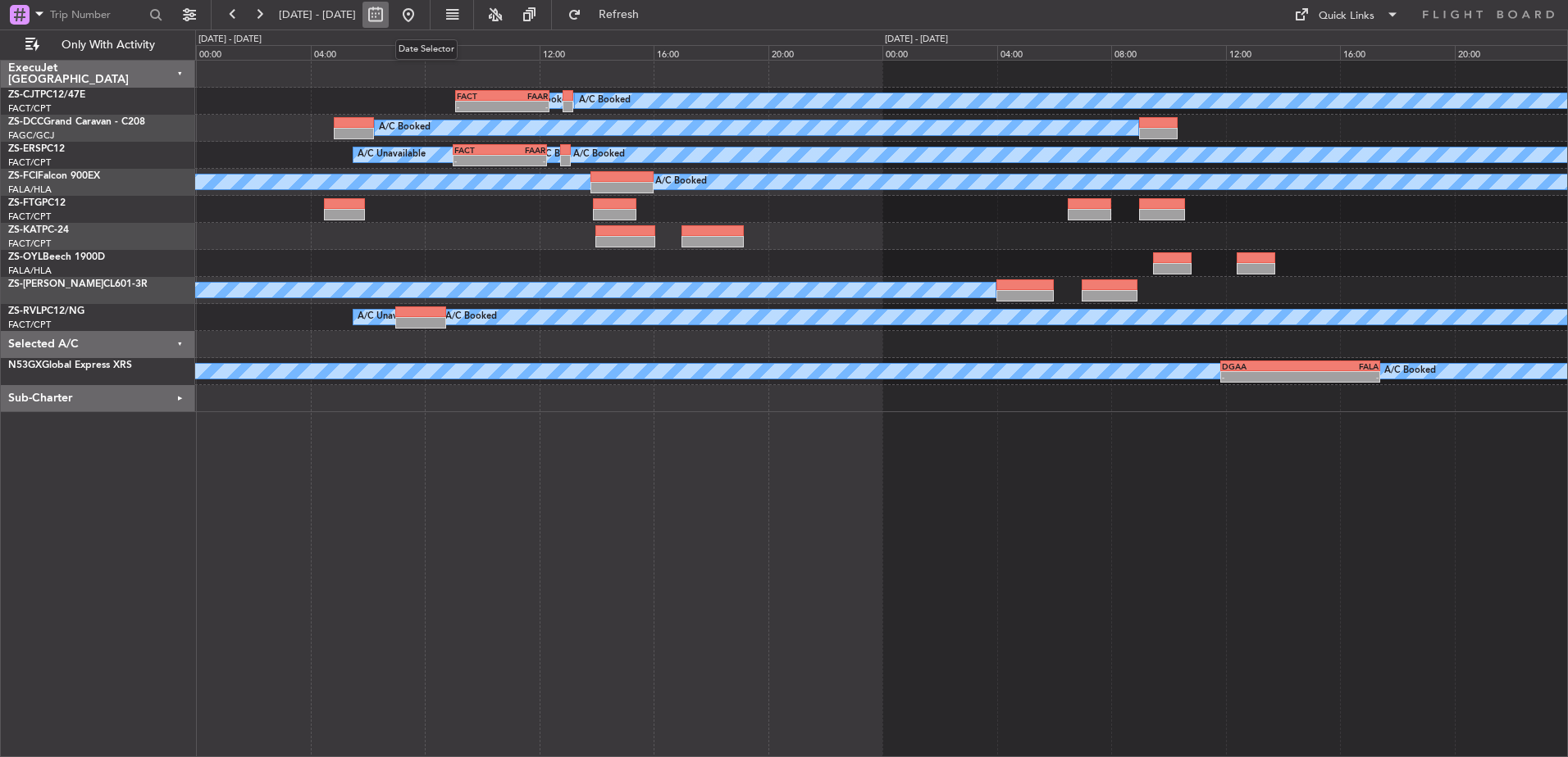
click at [388, 18] on button at bounding box center [375, 15] width 26 height 26
select select "10"
select select "2025"
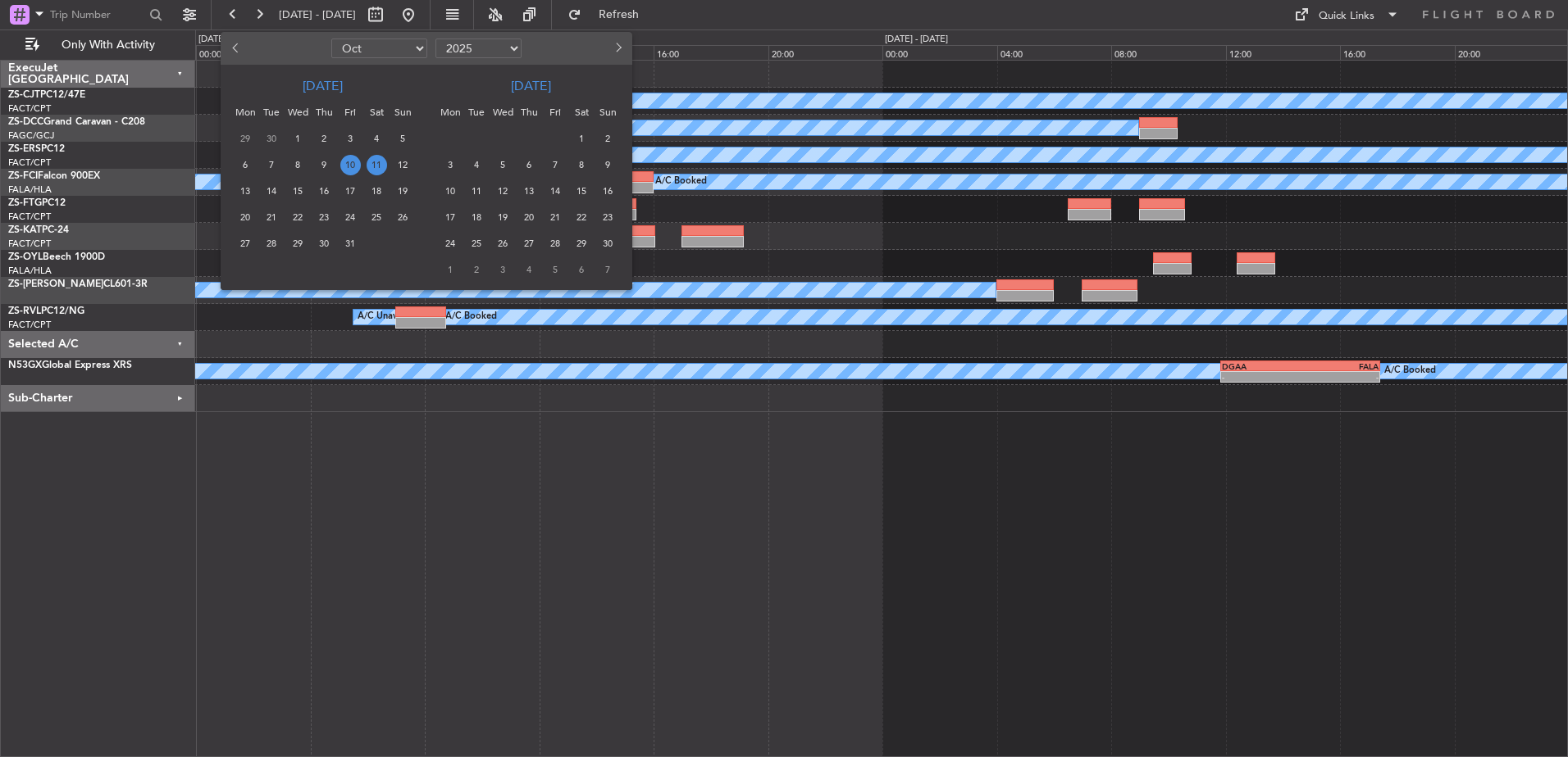
click at [376, 166] on span "11" at bounding box center [377, 164] width 20 height 20
click at [378, 163] on span "11" at bounding box center [377, 164] width 20 height 20
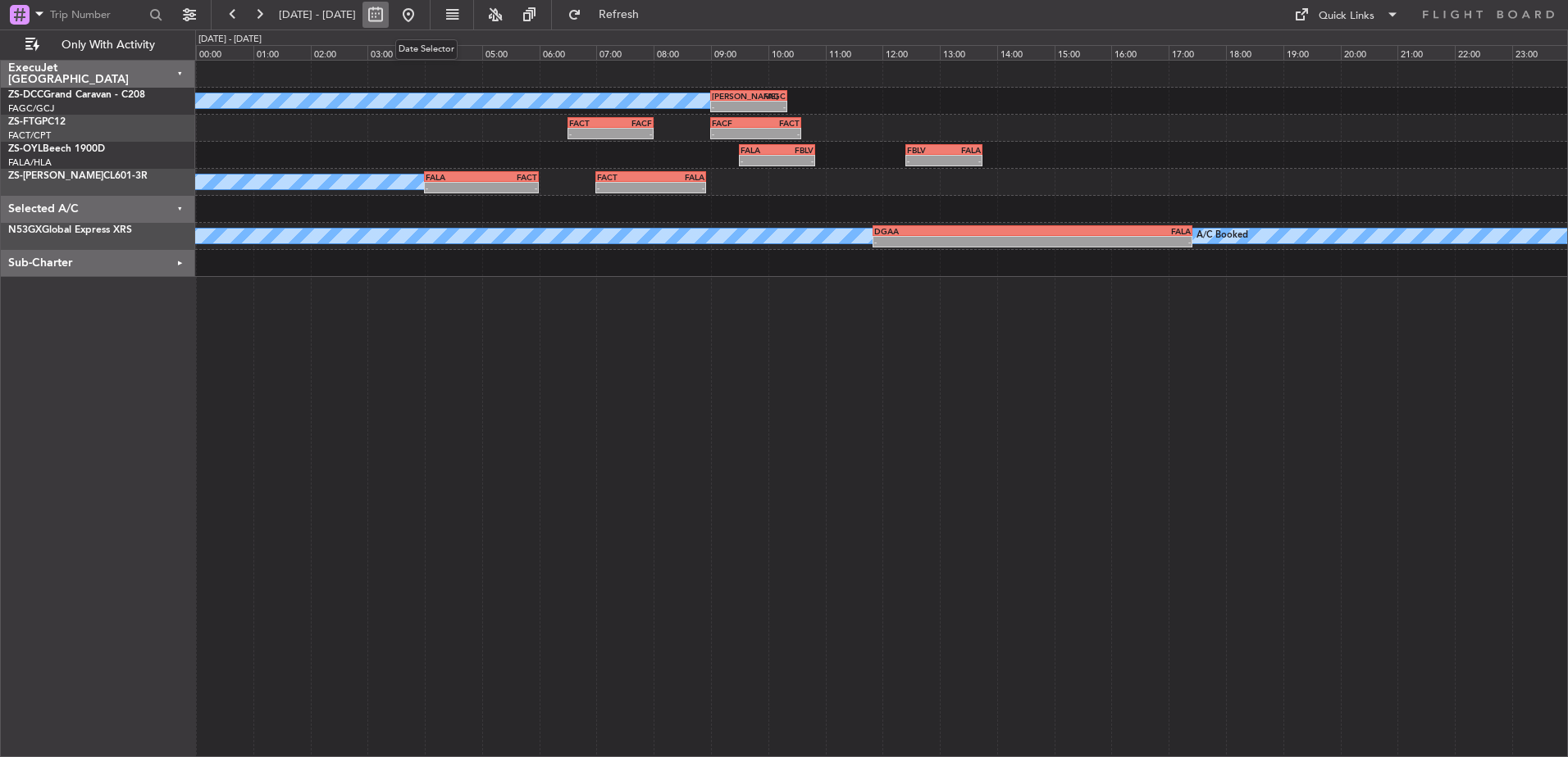
click at [388, 13] on button at bounding box center [375, 15] width 26 height 26
select select "10"
select select "2025"
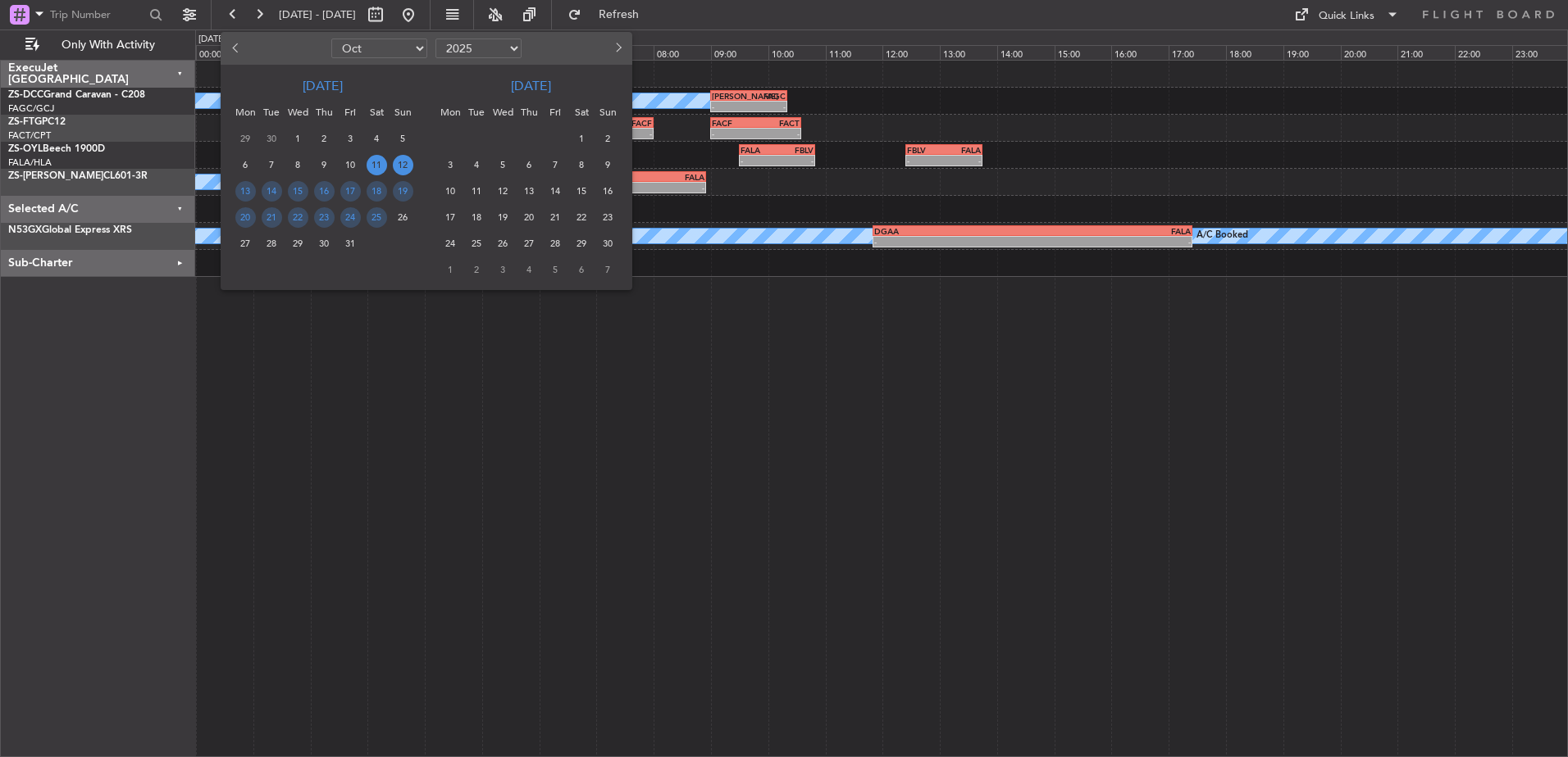
click at [406, 162] on span "12" at bounding box center [402, 164] width 20 height 20
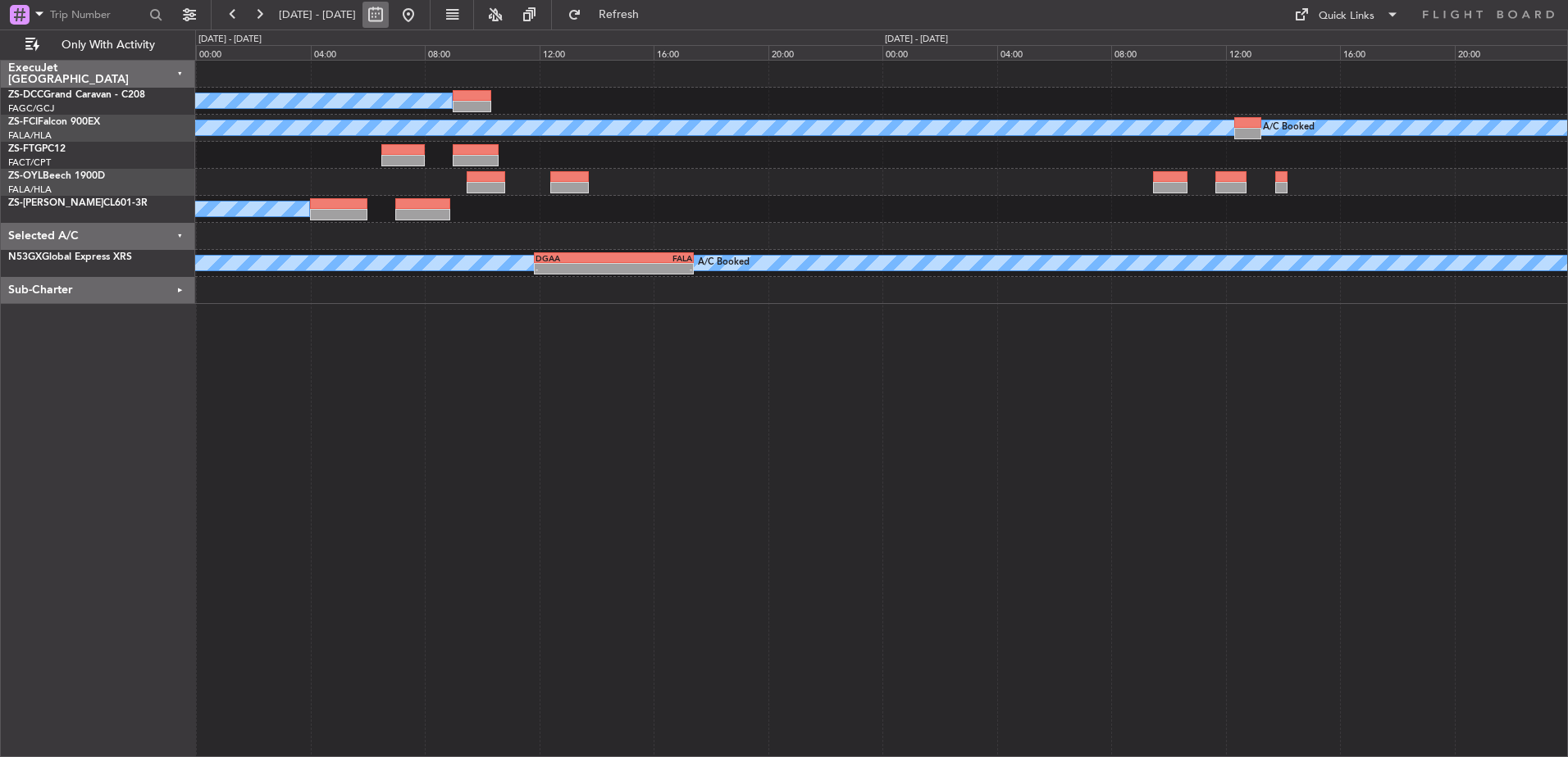
click at [388, 23] on button at bounding box center [375, 15] width 26 height 26
select select "10"
select select "2025"
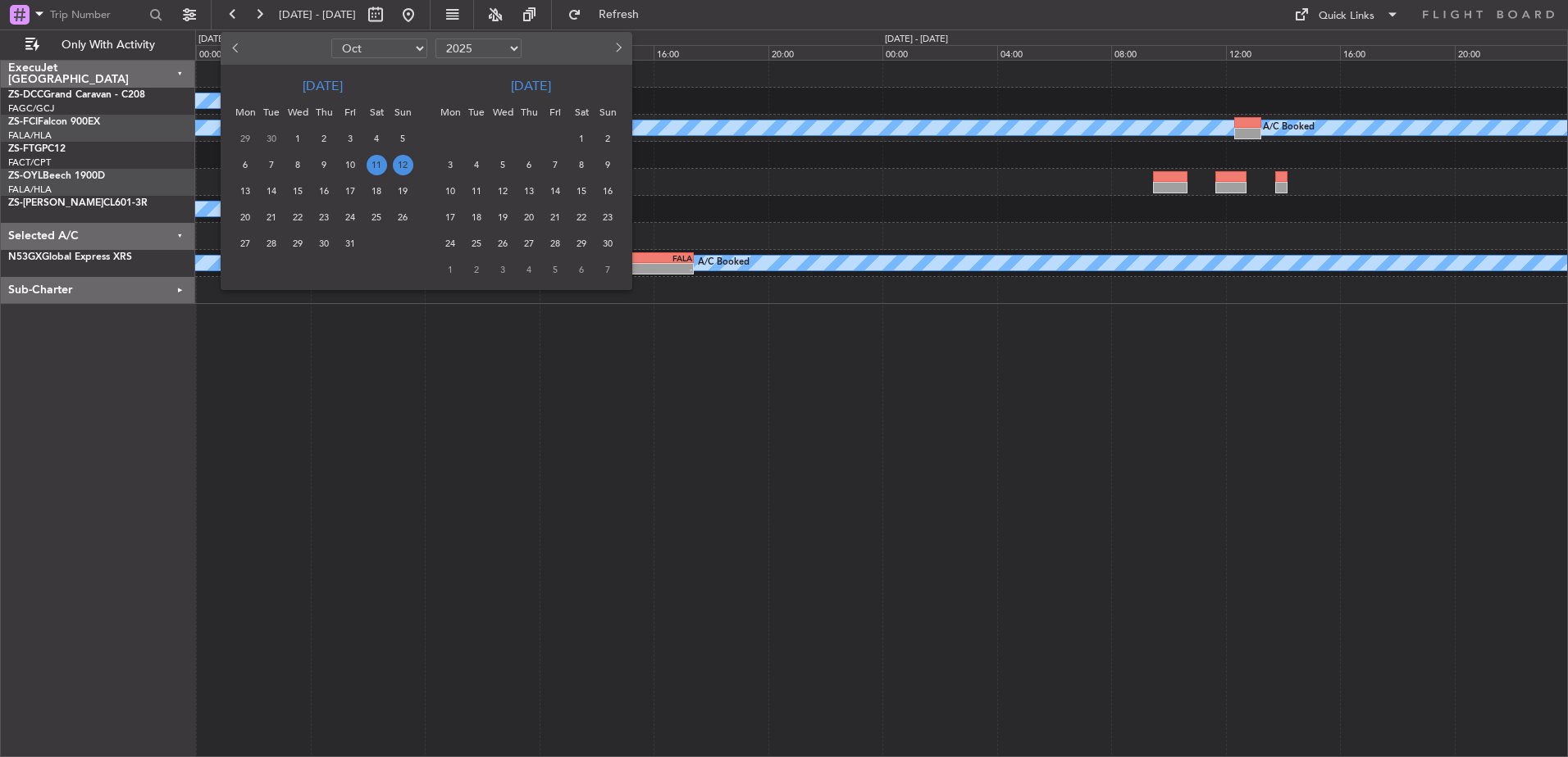
click at [409, 163] on span "12" at bounding box center [402, 164] width 20 height 20
click at [404, 163] on span "12" at bounding box center [402, 164] width 20 height 20
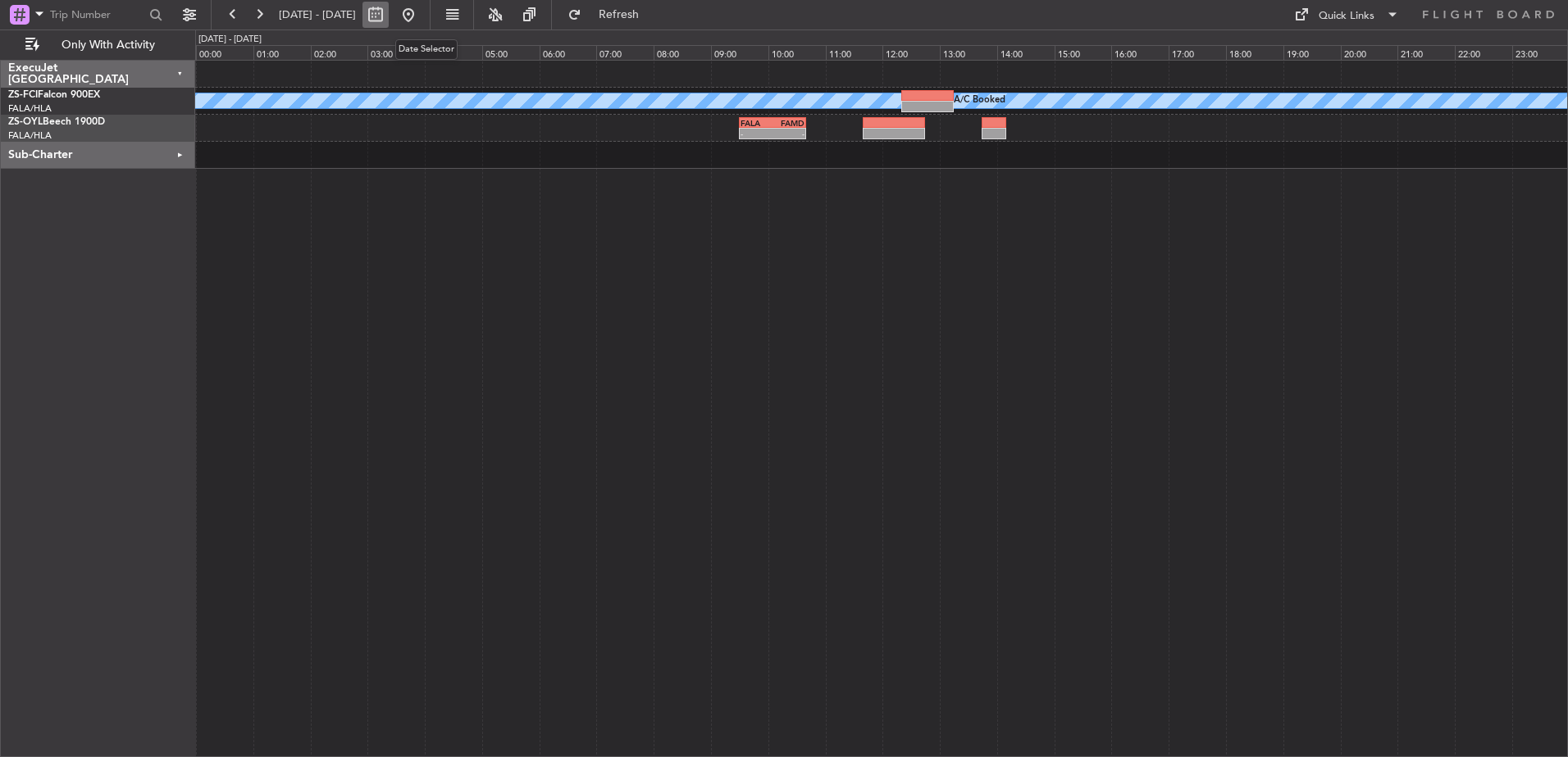
click at [388, 17] on button at bounding box center [375, 15] width 26 height 26
select select "10"
select select "2025"
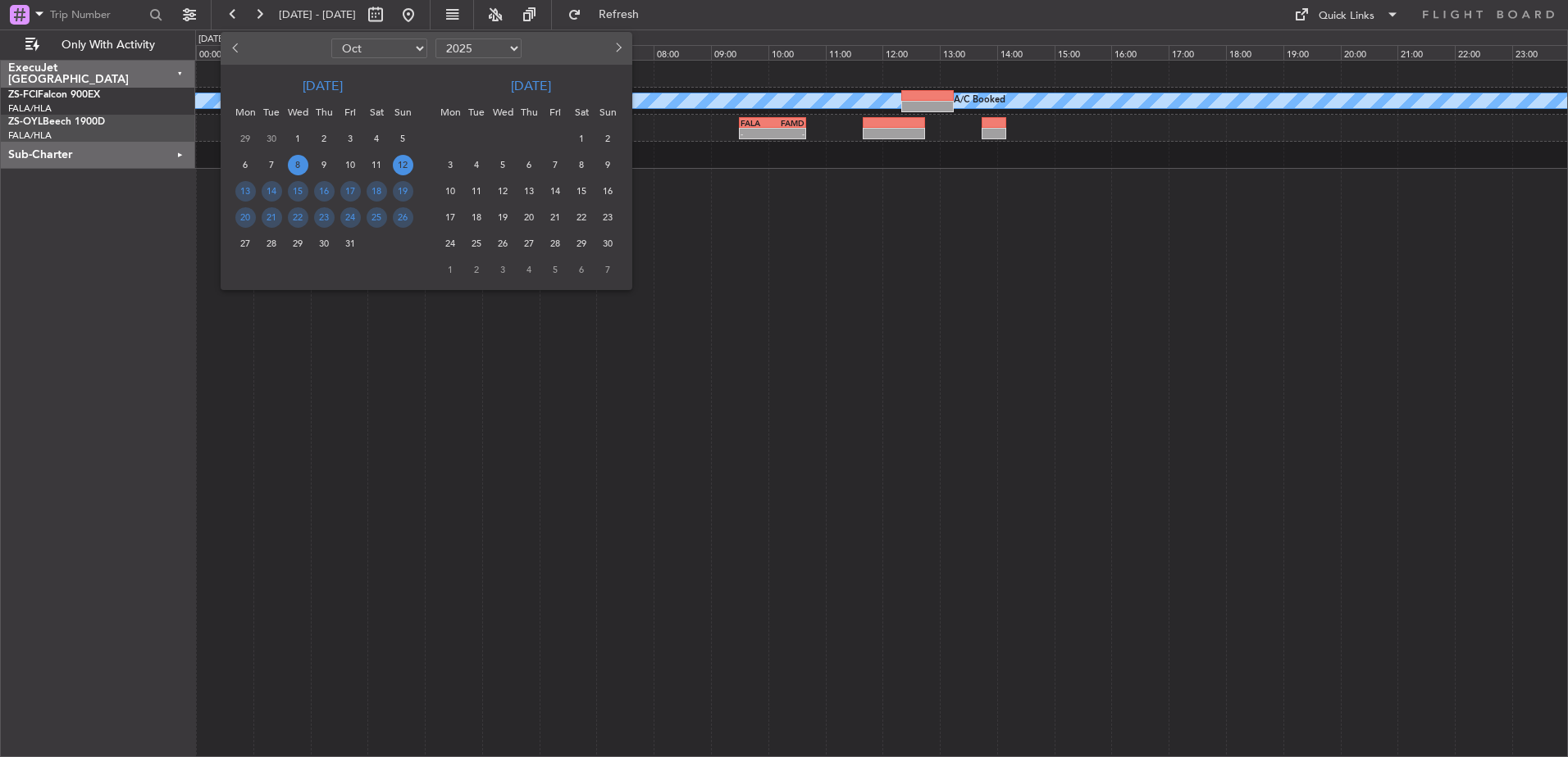
click at [301, 163] on span "8" at bounding box center [298, 164] width 20 height 20
click at [301, 162] on span "8" at bounding box center [298, 164] width 20 height 20
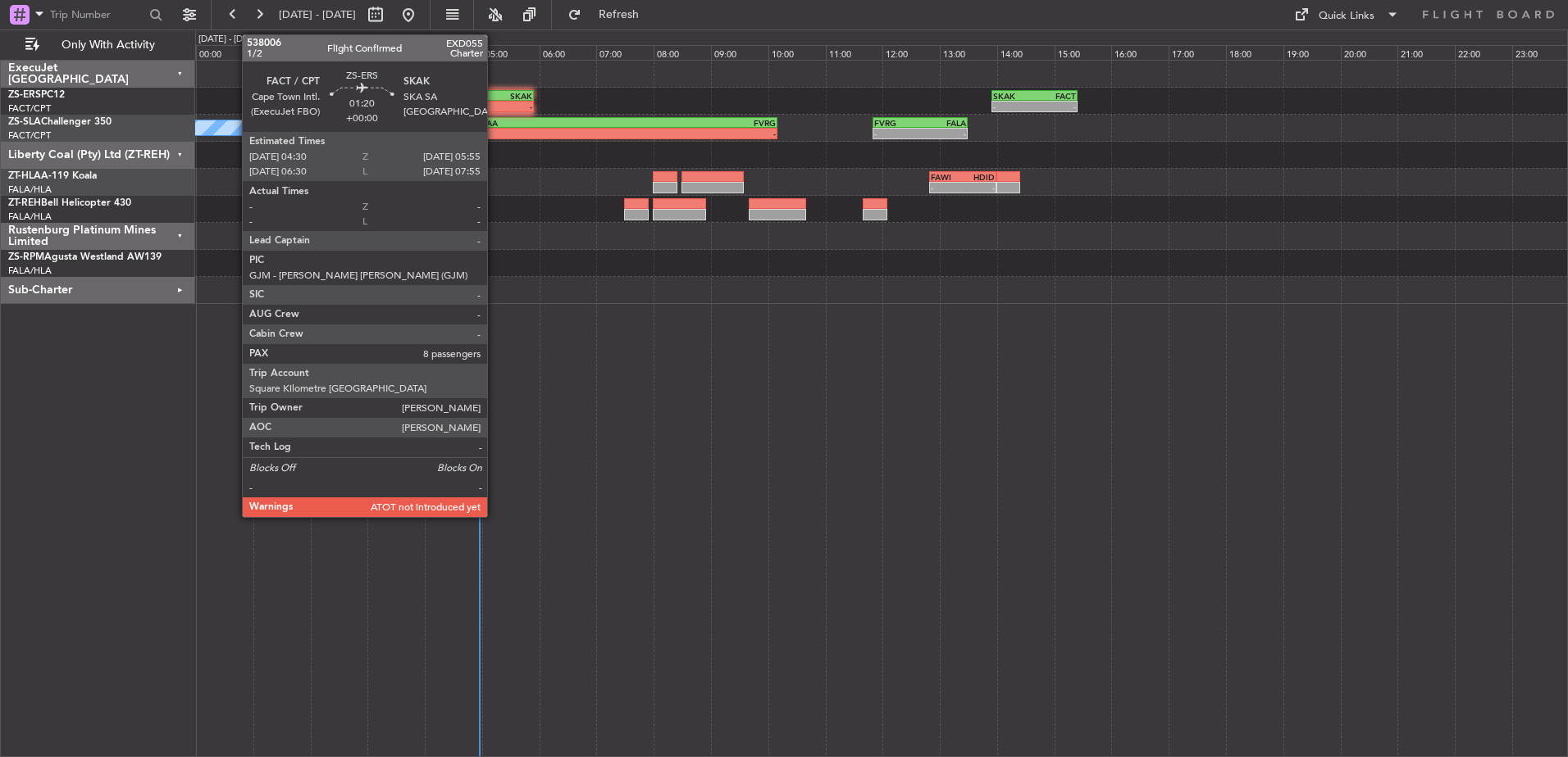
click at [494, 101] on div "-" at bounding box center [513, 106] width 39 height 10
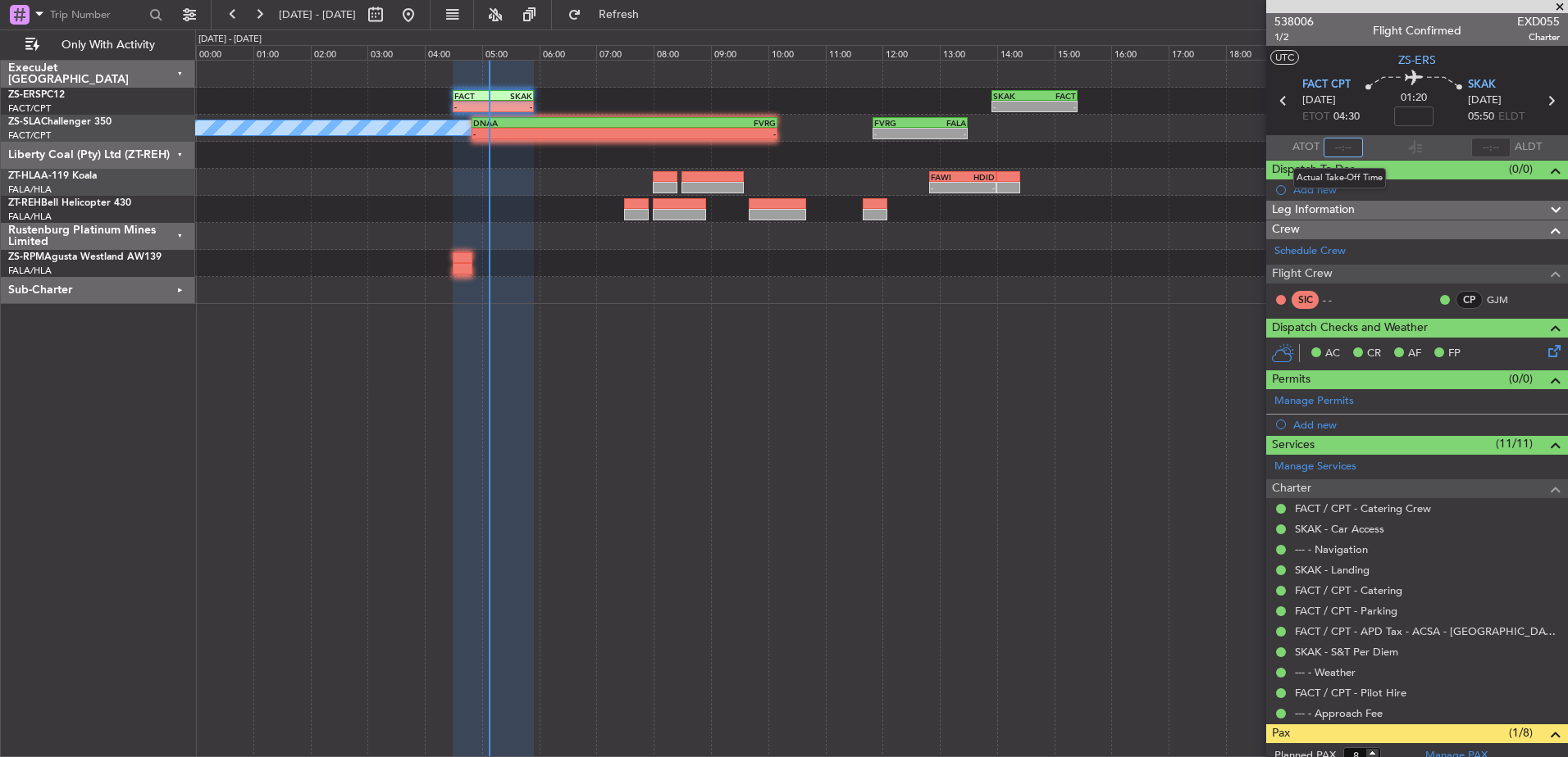
click at [1339, 142] on input "text" at bounding box center [1343, 148] width 39 height 19
click at [1343, 147] on input "text" at bounding box center [1343, 148] width 39 height 19
type input "05:08"
